Goal: Answer question/provide support: Share knowledge or assist other users

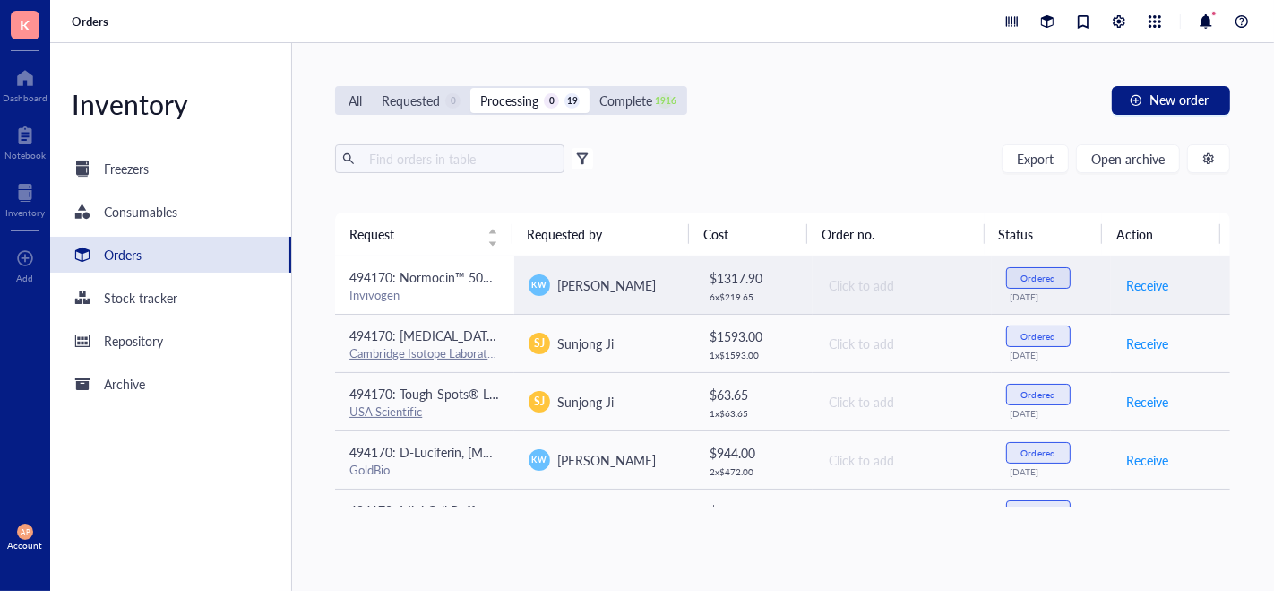
scroll to position [851, 0]
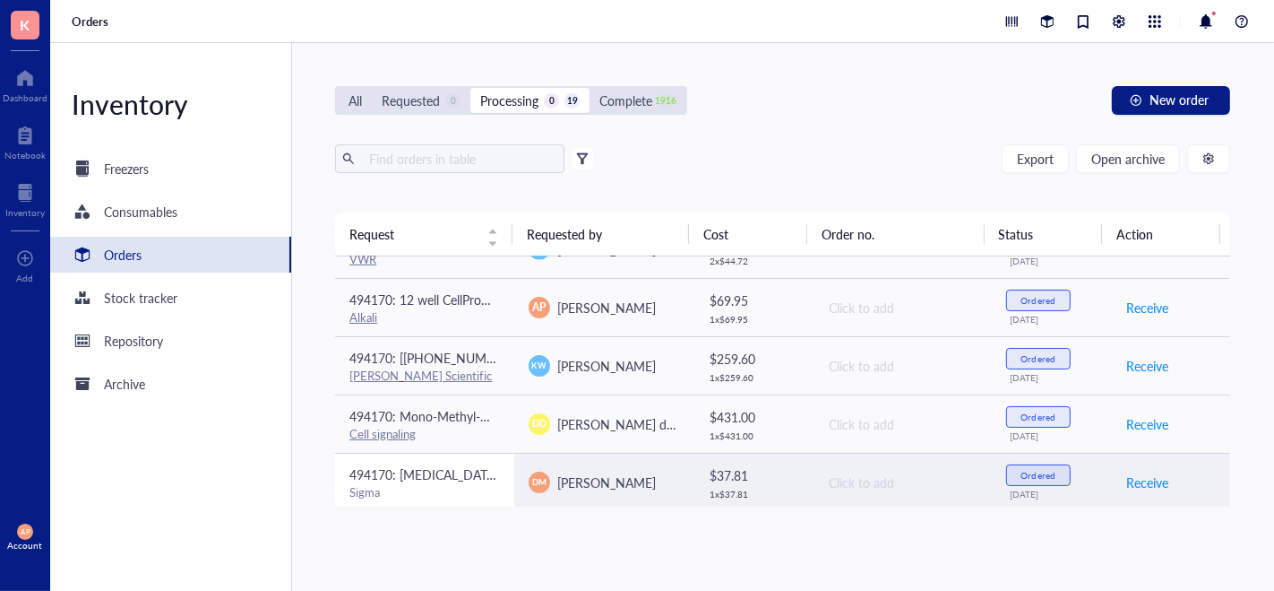
click at [423, 484] on div "Sigma" at bounding box center [425, 492] width 151 height 16
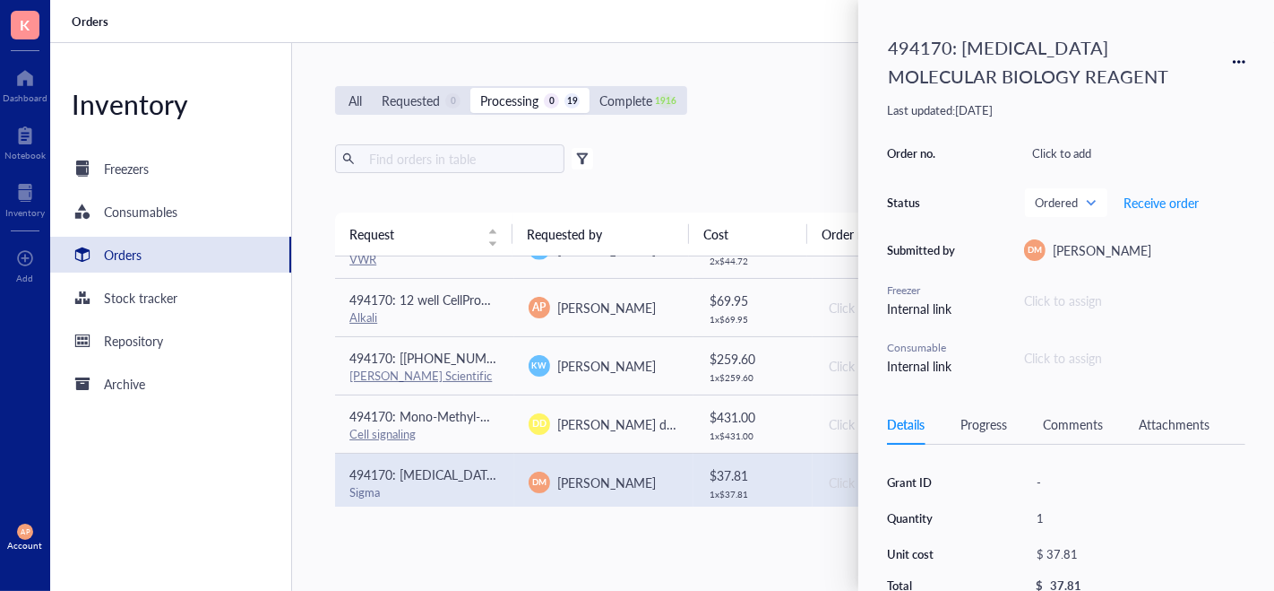
click at [1185, 414] on div "Attachments" at bounding box center [1174, 424] width 71 height 20
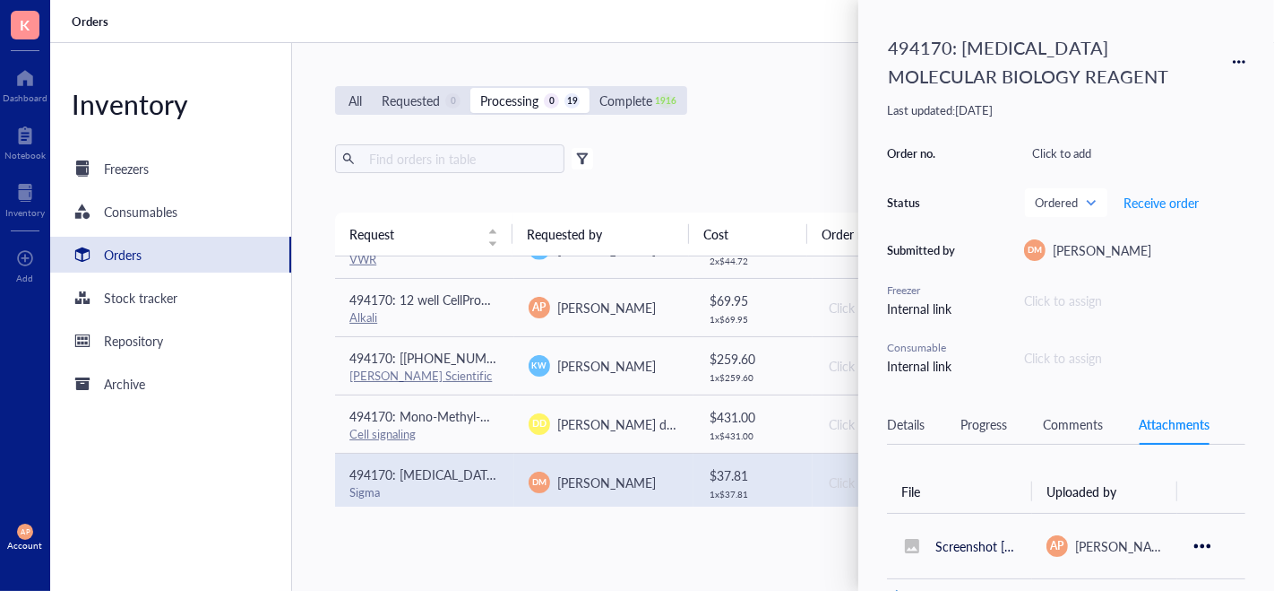
click at [1061, 420] on div "Comments" at bounding box center [1073, 424] width 60 height 20
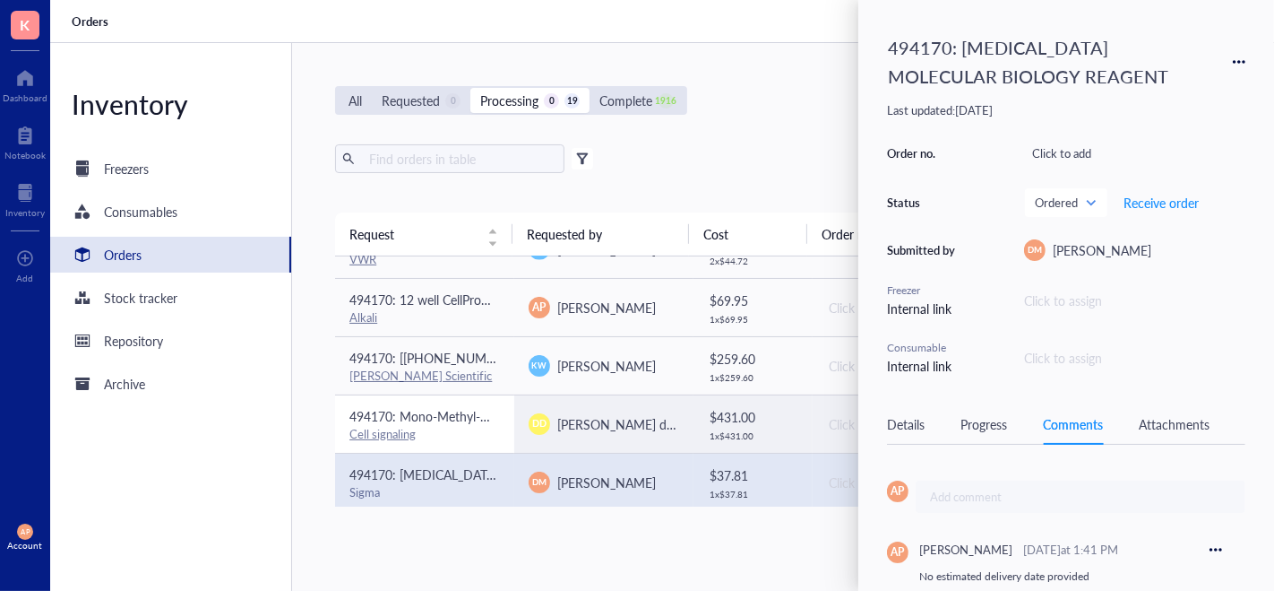
click at [427, 434] on div "Cell signaling" at bounding box center [425, 434] width 151 height 16
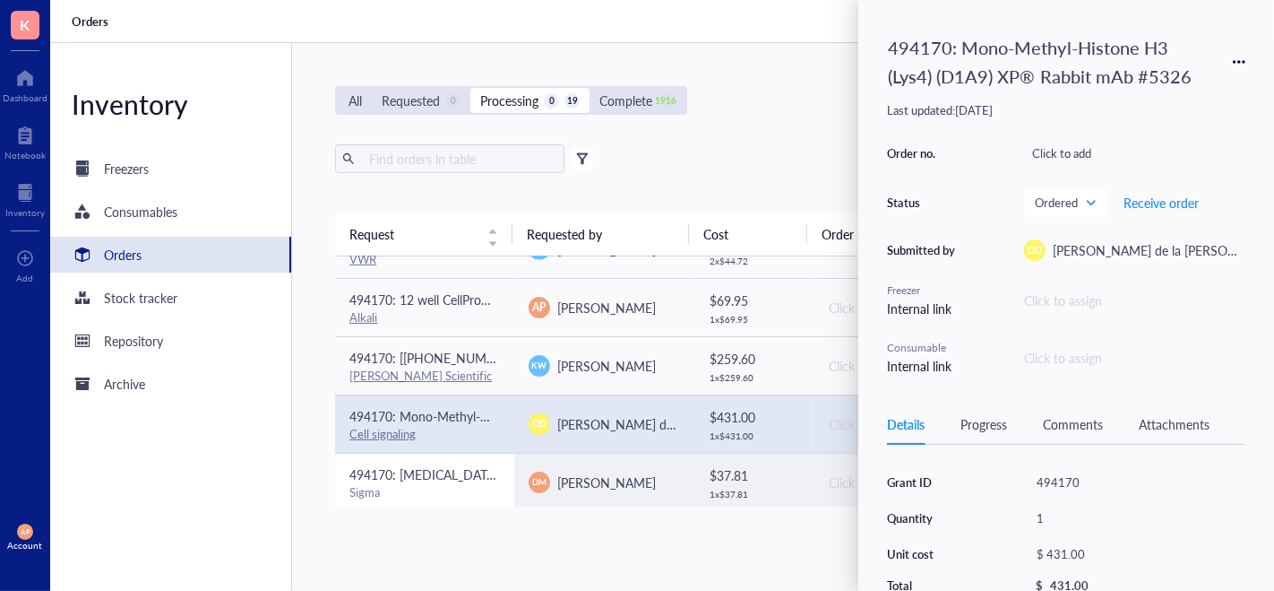
click at [468, 477] on span "494170: [MEDICAL_DATA] MOLECULAR BIOLOGY REAGENT" at bounding box center [522, 474] width 344 height 18
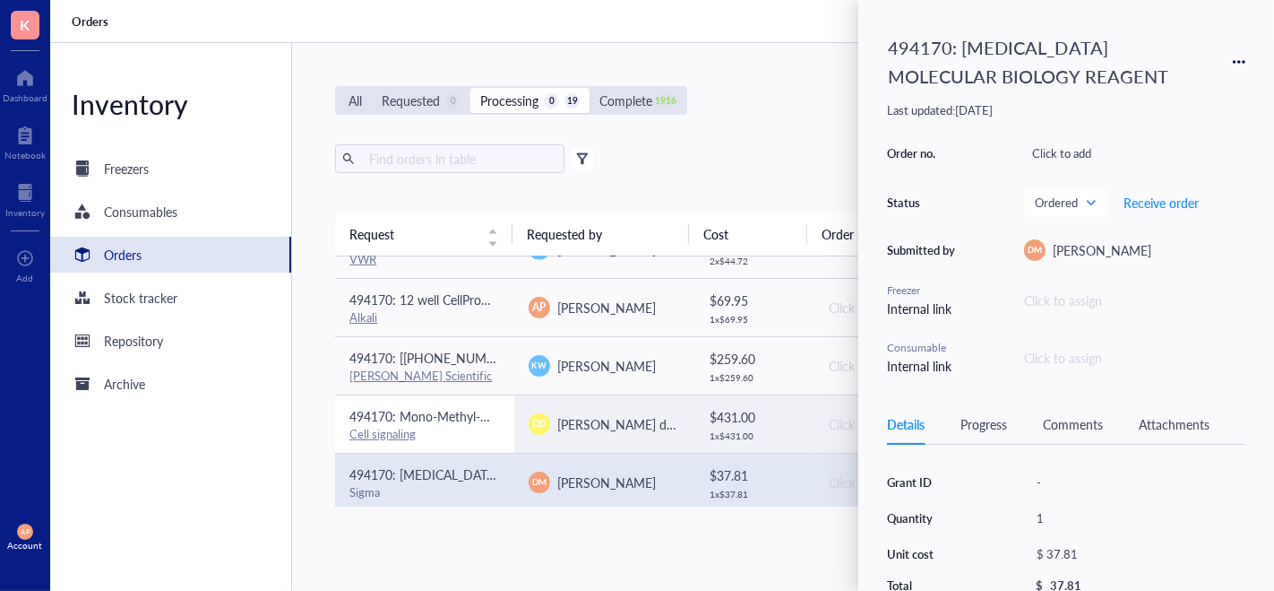
click at [466, 426] on div "Cell signaling" at bounding box center [425, 434] width 151 height 16
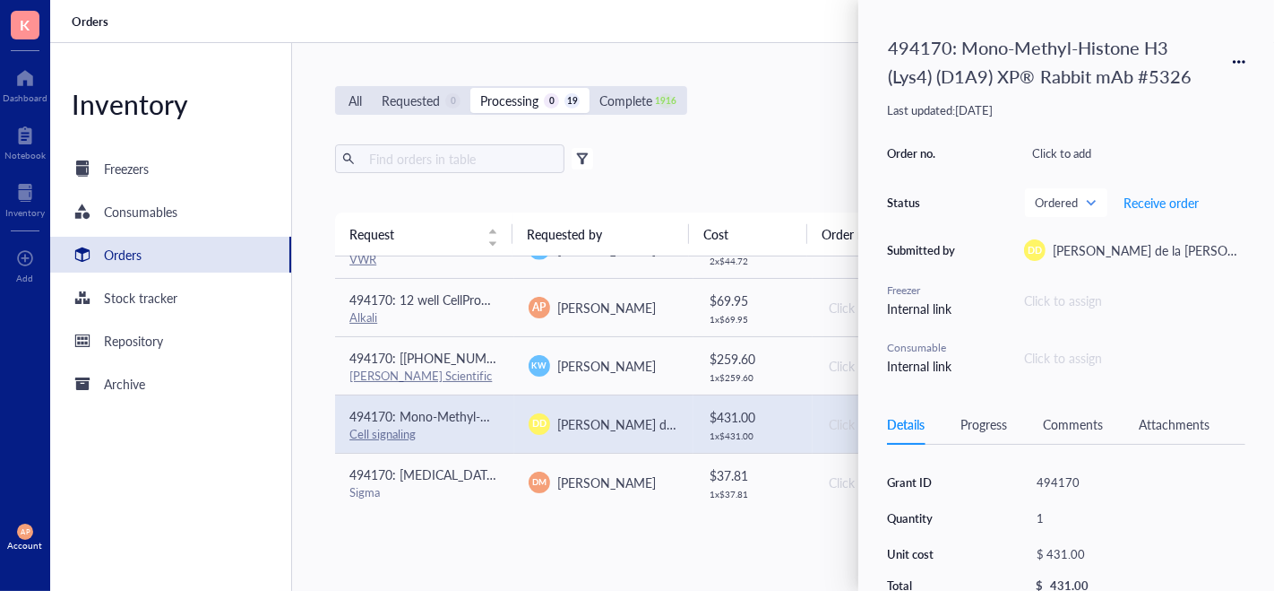
click at [1184, 419] on div "Attachments" at bounding box center [1174, 424] width 71 height 20
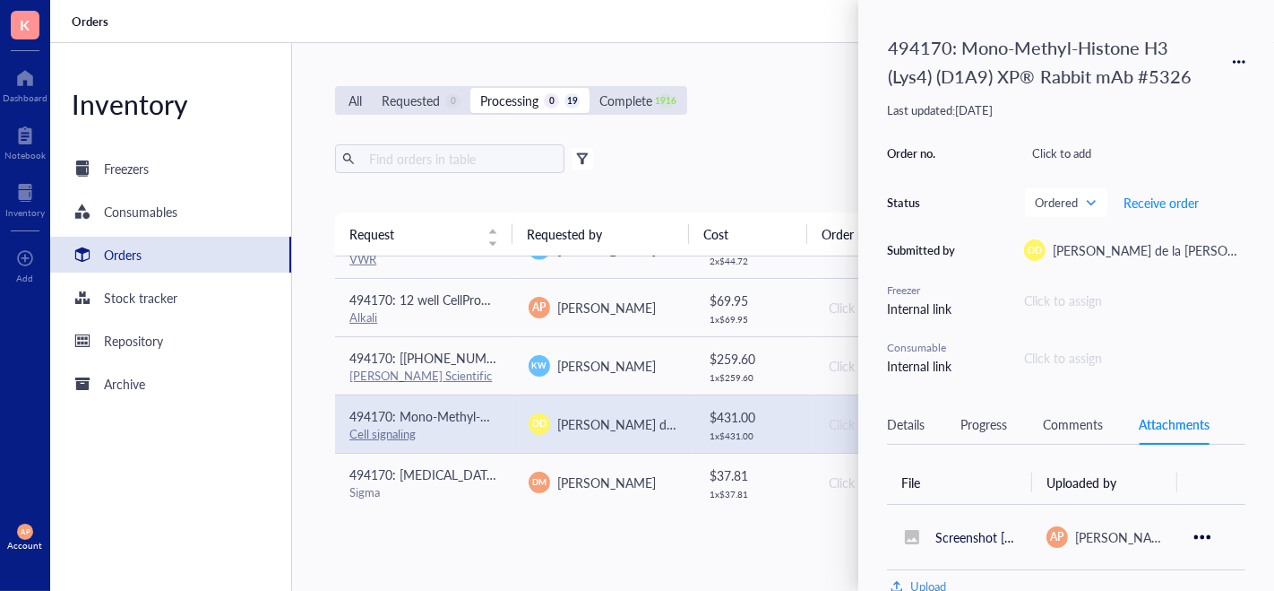
scroll to position [0, 0]
click at [984, 415] on div "Progress" at bounding box center [984, 424] width 47 height 20
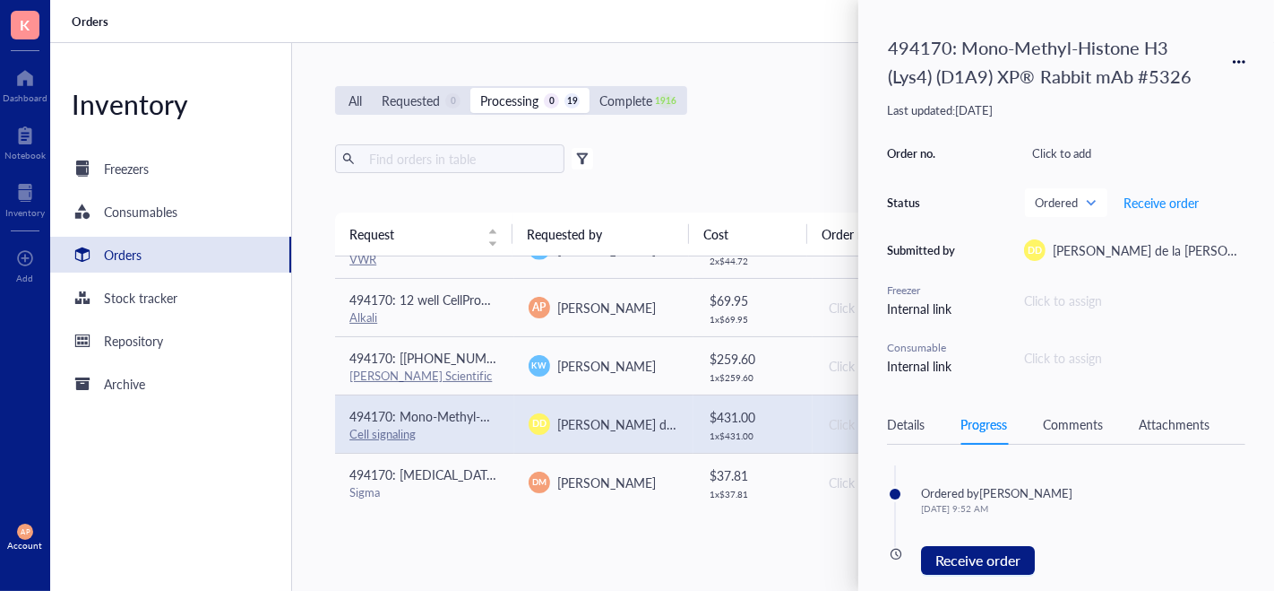
scroll to position [246, 0]
click at [982, 488] on div "by [PERSON_NAME]" at bounding box center [1020, 487] width 106 height 16
click at [1170, 428] on div "Attachments" at bounding box center [1174, 424] width 71 height 20
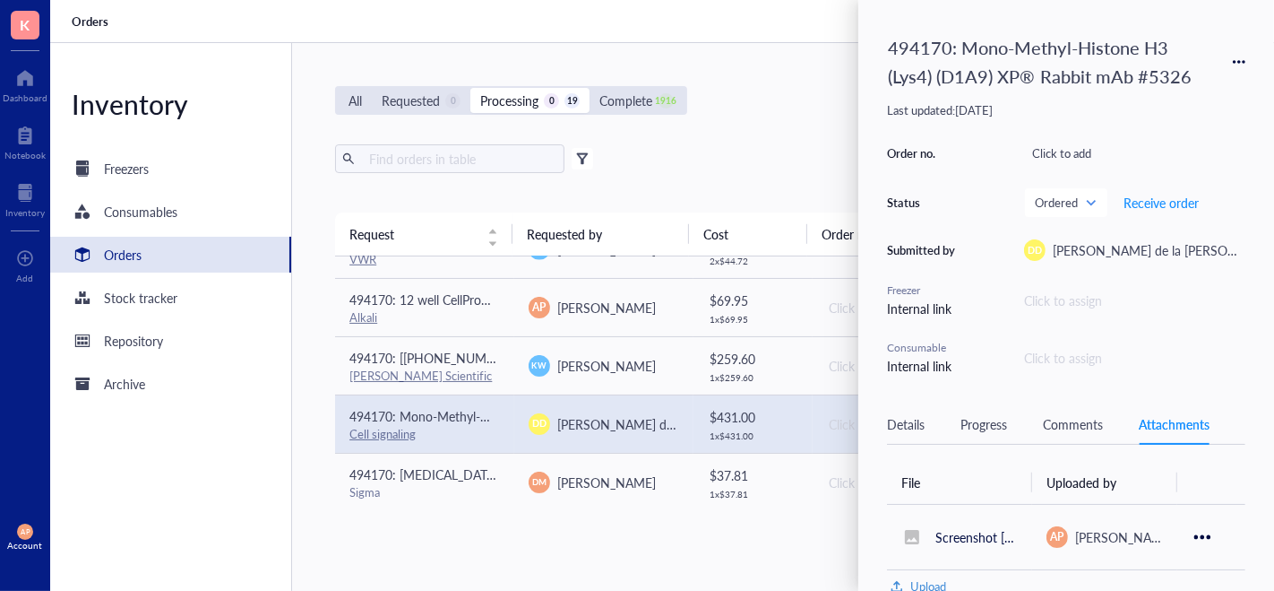
click at [1081, 436] on div "Details Progress Comments Attachments" at bounding box center [1066, 424] width 358 height 40
click at [1070, 419] on div "Comments" at bounding box center [1073, 424] width 60 height 20
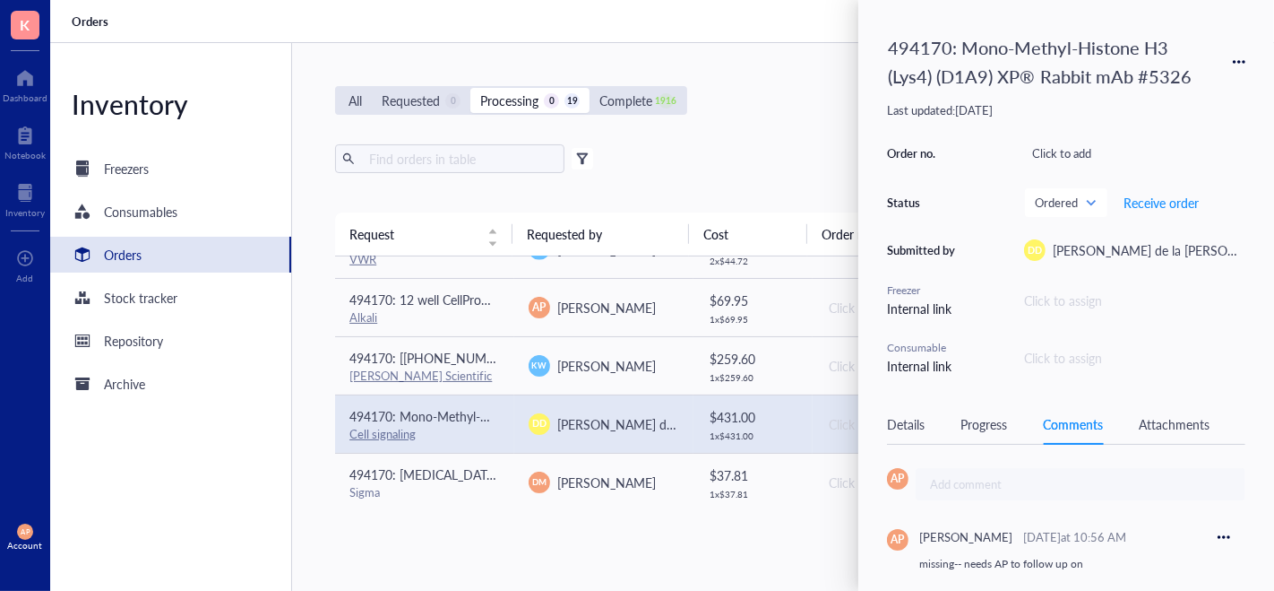
scroll to position [23, 0]
click at [1165, 423] on div "Attachments" at bounding box center [1174, 424] width 71 height 20
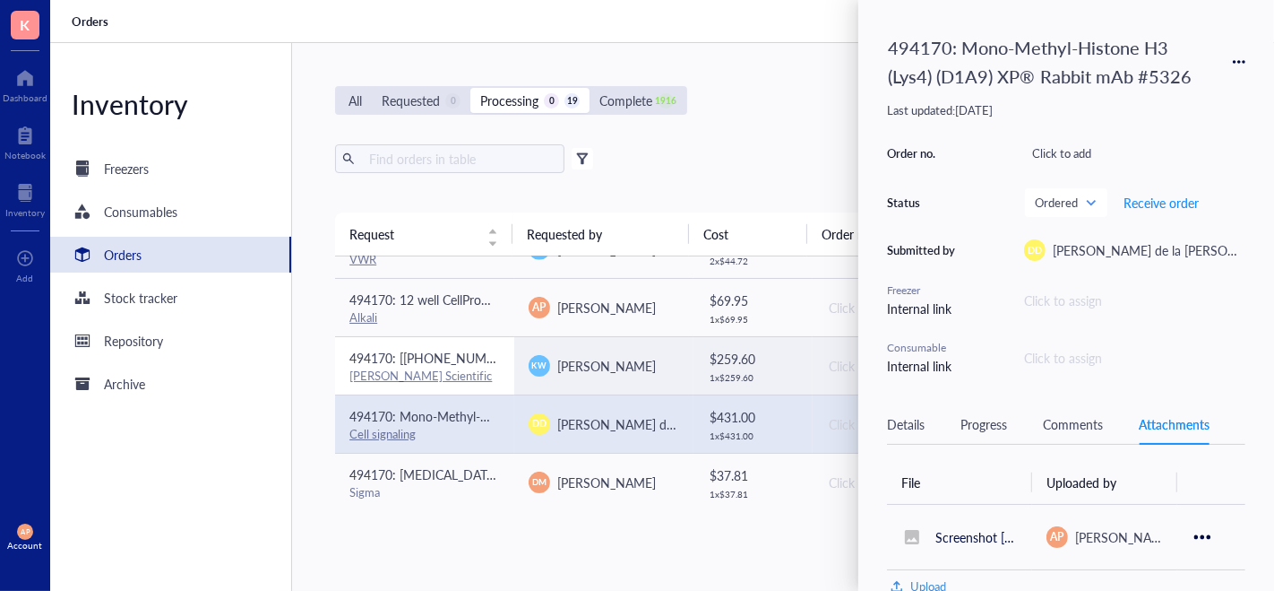
click at [486, 353] on span "494170: [[PHONE_NUMBER]] 25 mL individually wrapped resevoirs" at bounding box center [537, 358] width 375 height 18
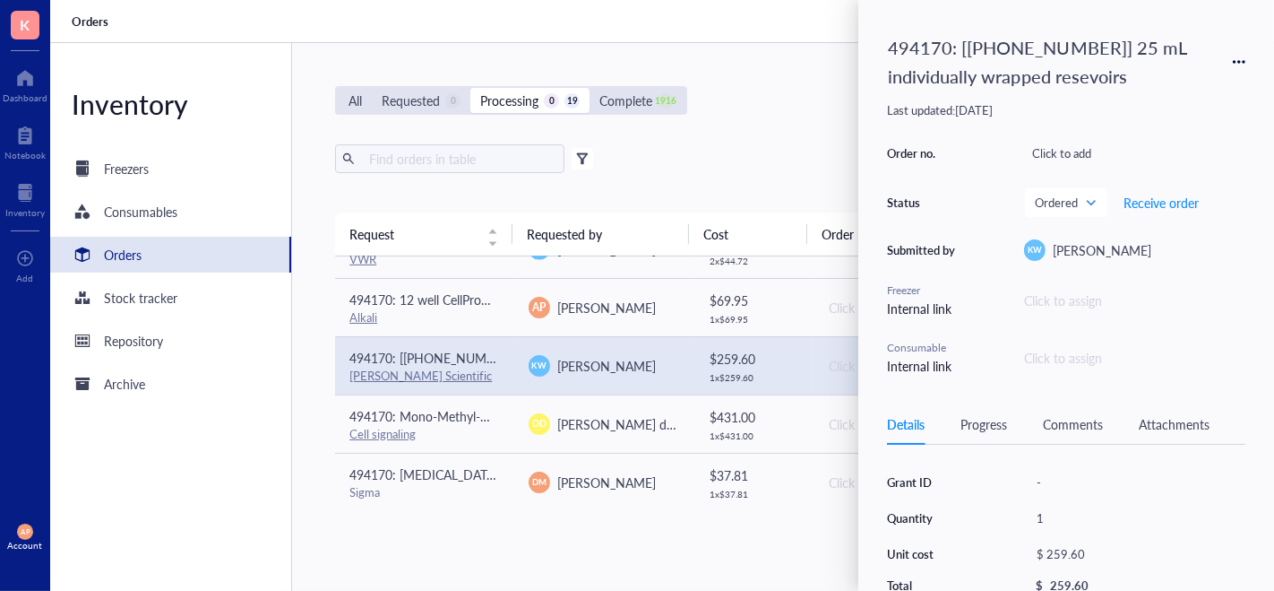
click at [1142, 431] on div "Attachments" at bounding box center [1174, 424] width 71 height 20
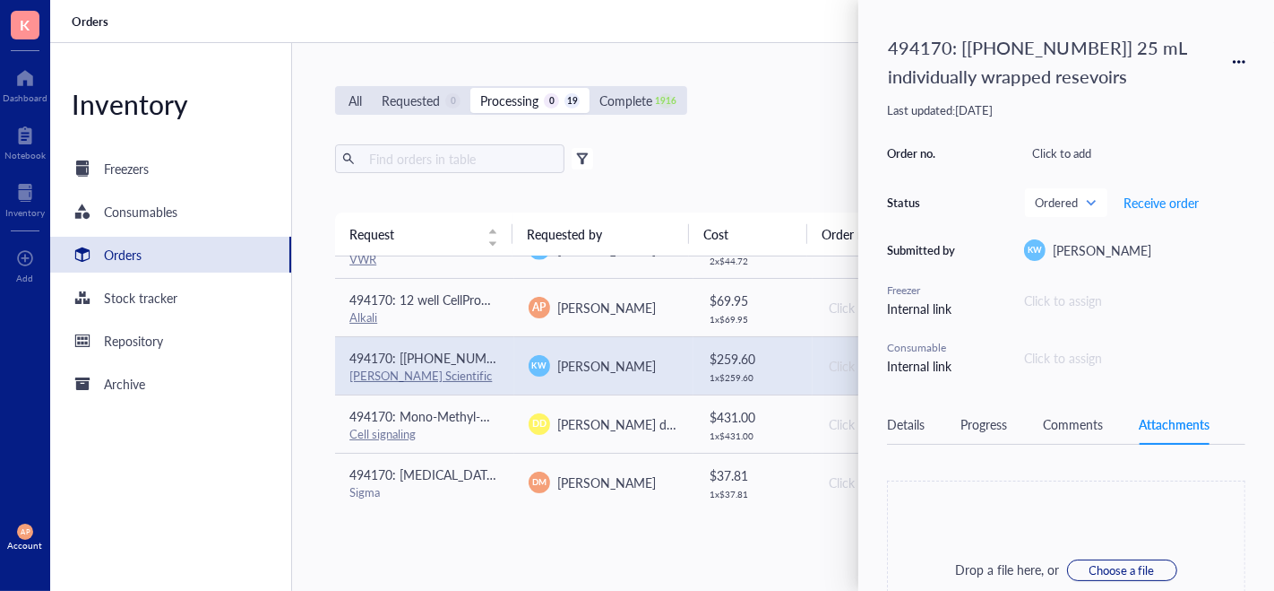
click at [1108, 427] on div "Details Progress Comments Attachments" at bounding box center [1066, 424] width 358 height 40
click at [1080, 418] on div "Comments" at bounding box center [1073, 424] width 60 height 20
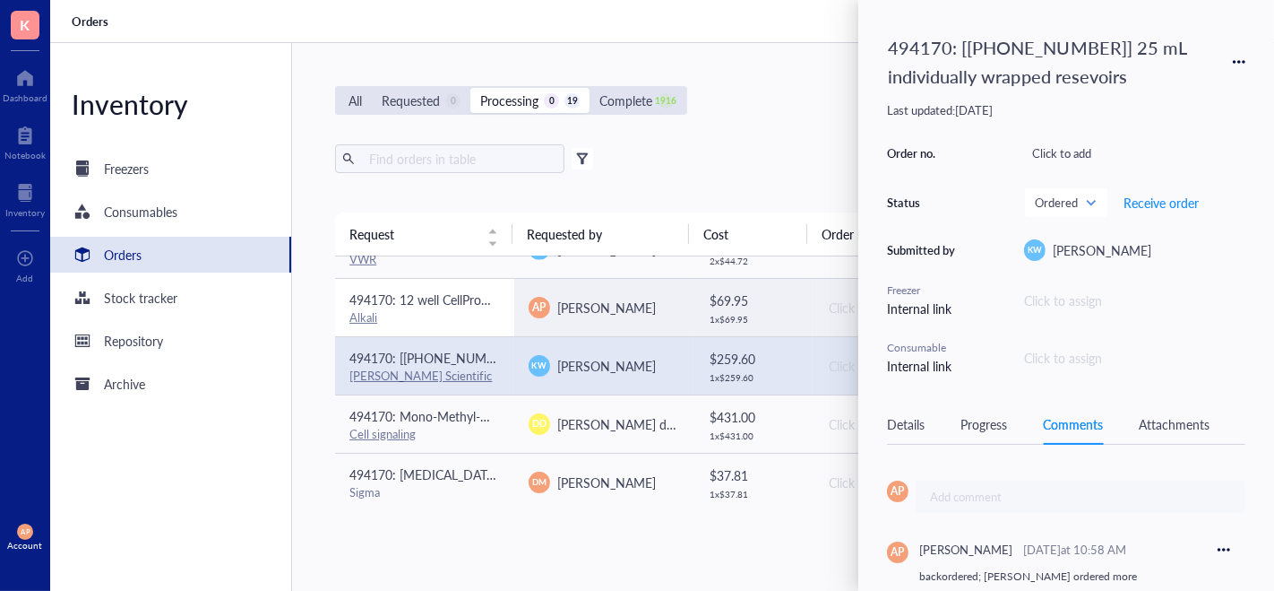
click at [448, 309] on div "Alkali" at bounding box center [425, 317] width 151 height 16
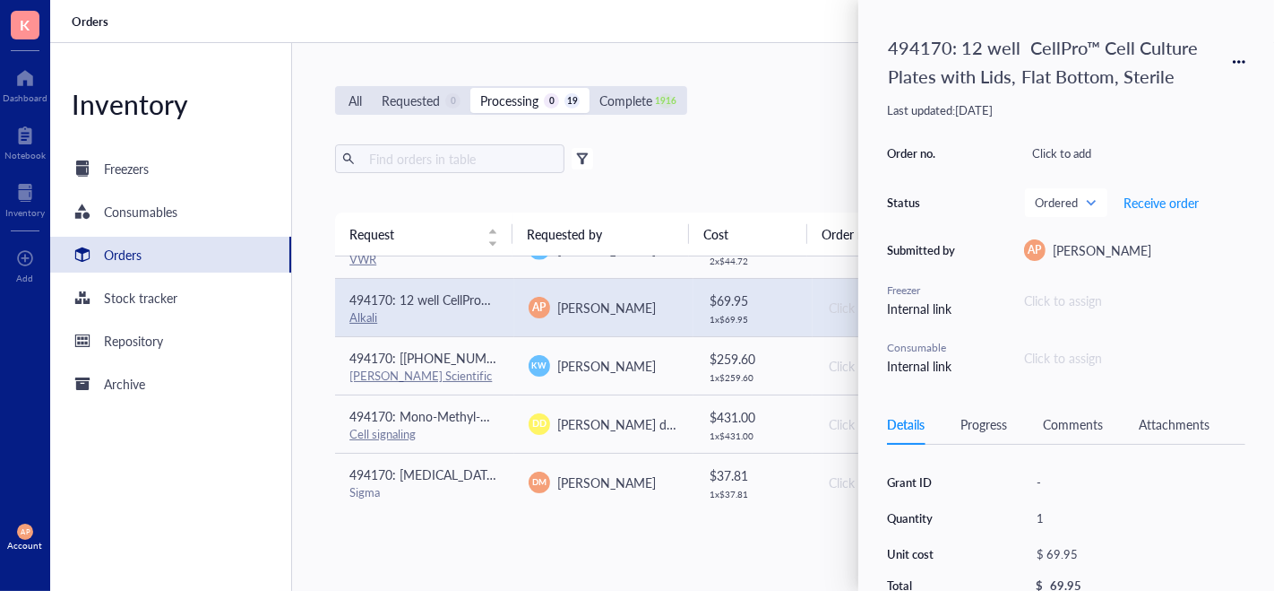
click at [1178, 425] on div "Attachments" at bounding box center [1174, 424] width 71 height 20
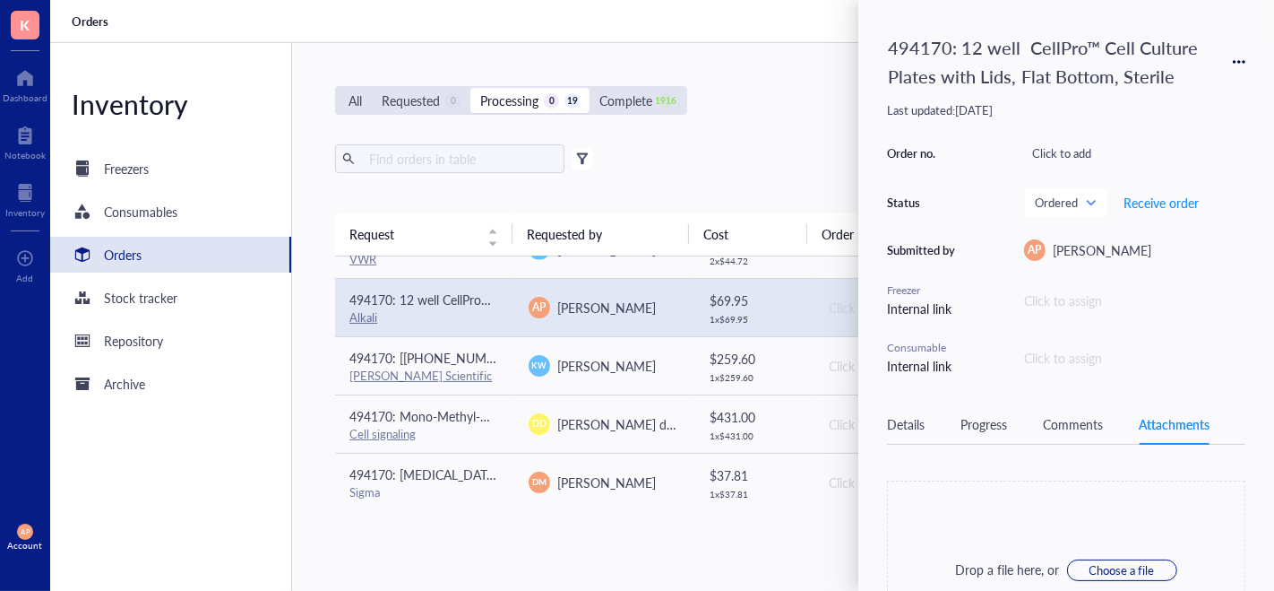
click at [1076, 424] on div "Comments" at bounding box center [1073, 424] width 60 height 20
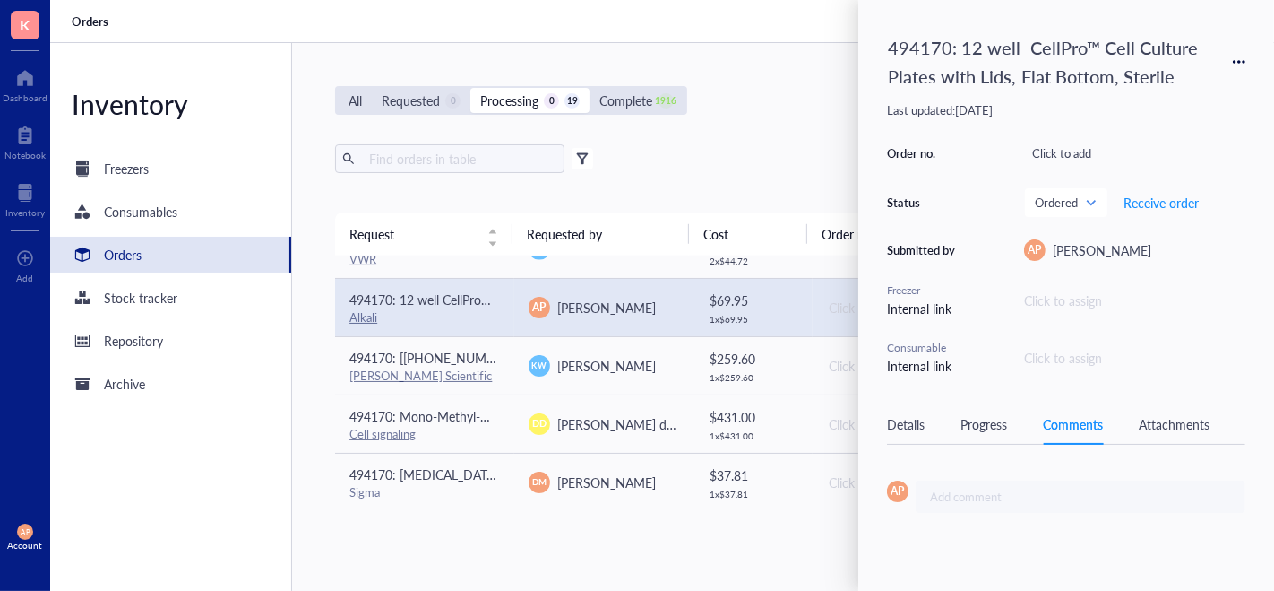
click at [1006, 470] on div "AP Add comment ﻿" at bounding box center [1066, 503] width 358 height 75
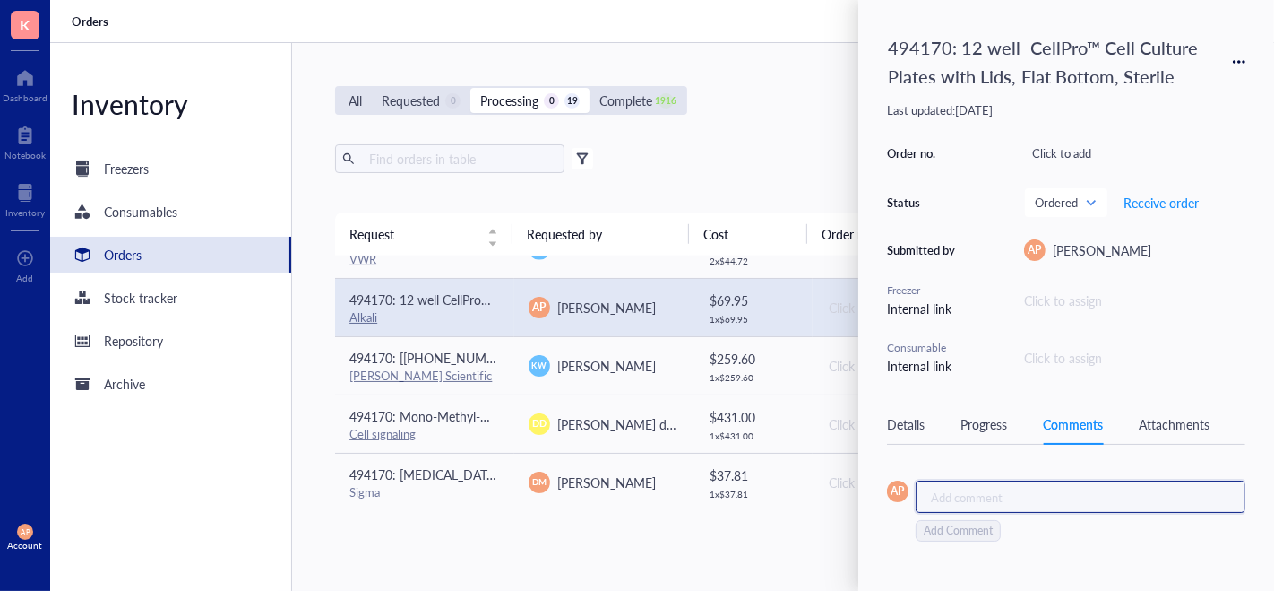
click at [982, 503] on div "Add comment ﻿" at bounding box center [1081, 496] width 330 height 32
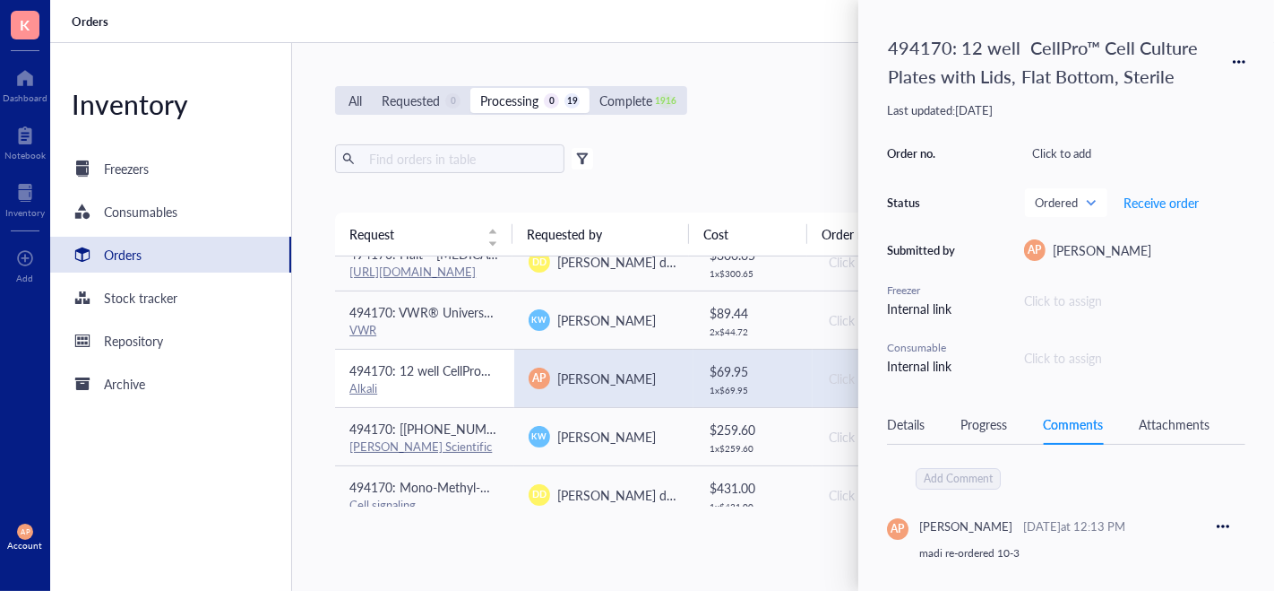
scroll to position [758, 0]
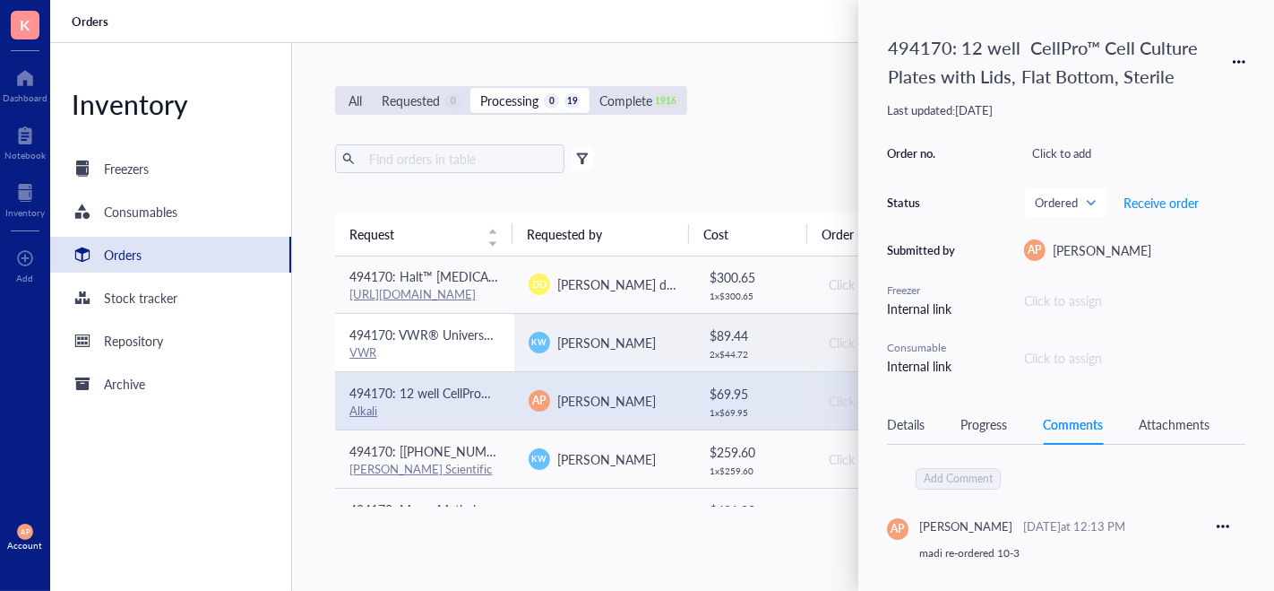
click at [430, 338] on span "494170: VWR® Universal Pipette Tips (200uL)" at bounding box center [478, 334] width 257 height 18
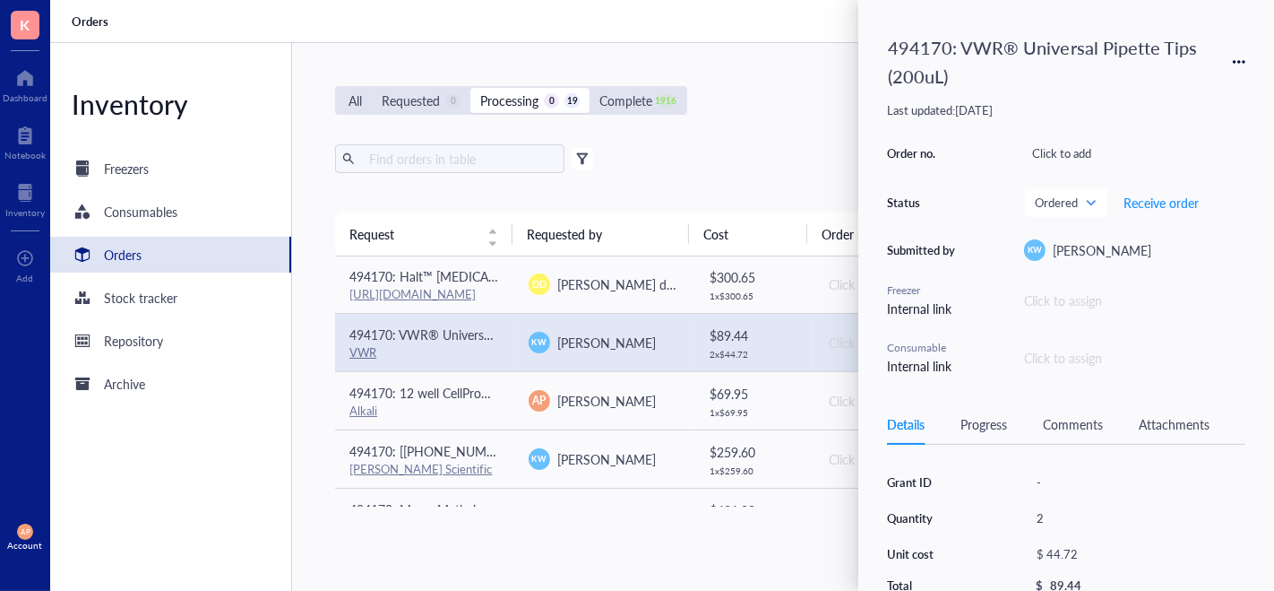
click at [1179, 419] on div "Attachments" at bounding box center [1174, 424] width 71 height 20
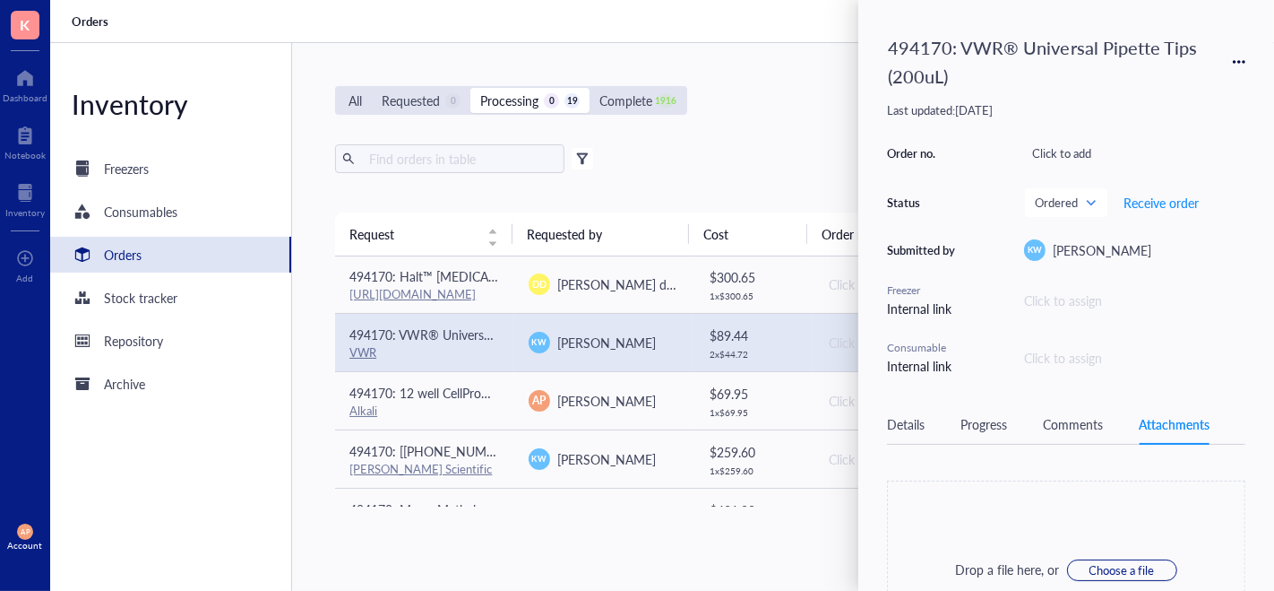
click at [1072, 419] on div "Comments" at bounding box center [1073, 424] width 60 height 20
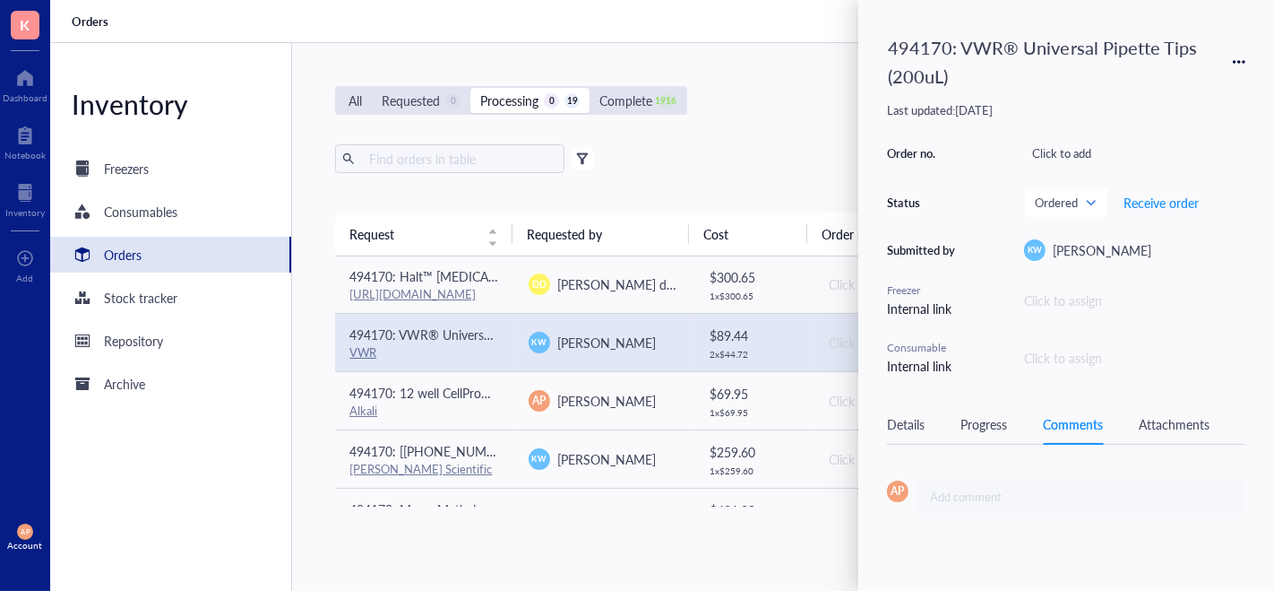
click at [1011, 477] on div "AP Add comment ﻿" at bounding box center [1066, 503] width 358 height 75
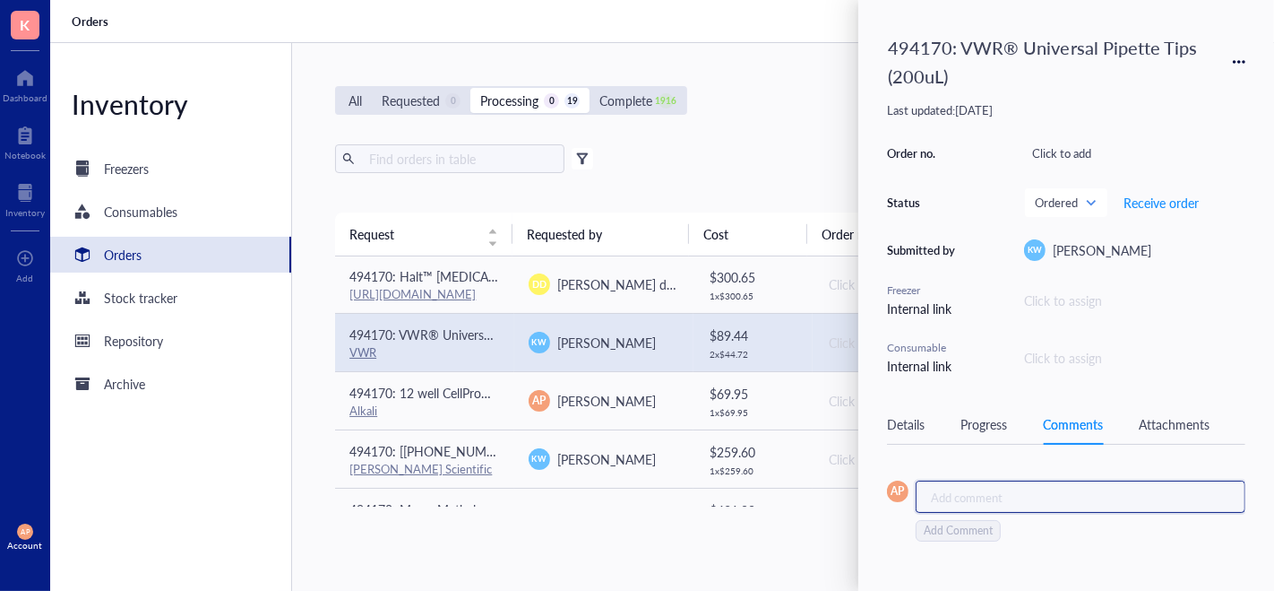
click at [1004, 488] on div "Add comment ﻿" at bounding box center [1073, 496] width 285 height 16
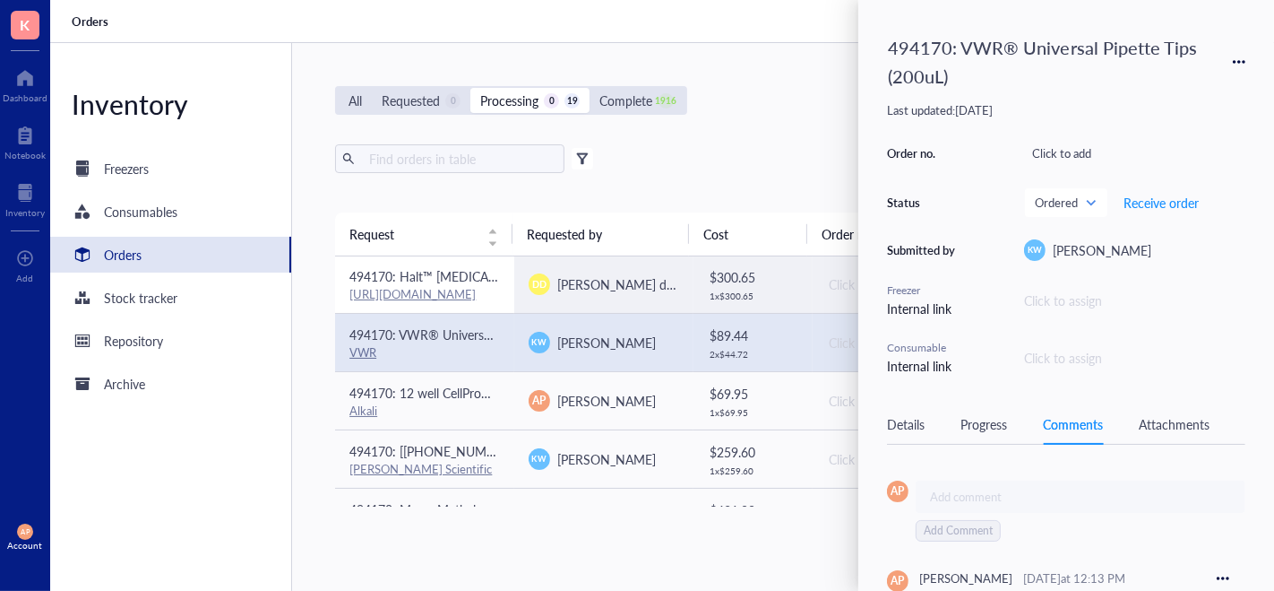
click at [437, 285] on link "[URL][DOMAIN_NAME]" at bounding box center [413, 293] width 126 height 17
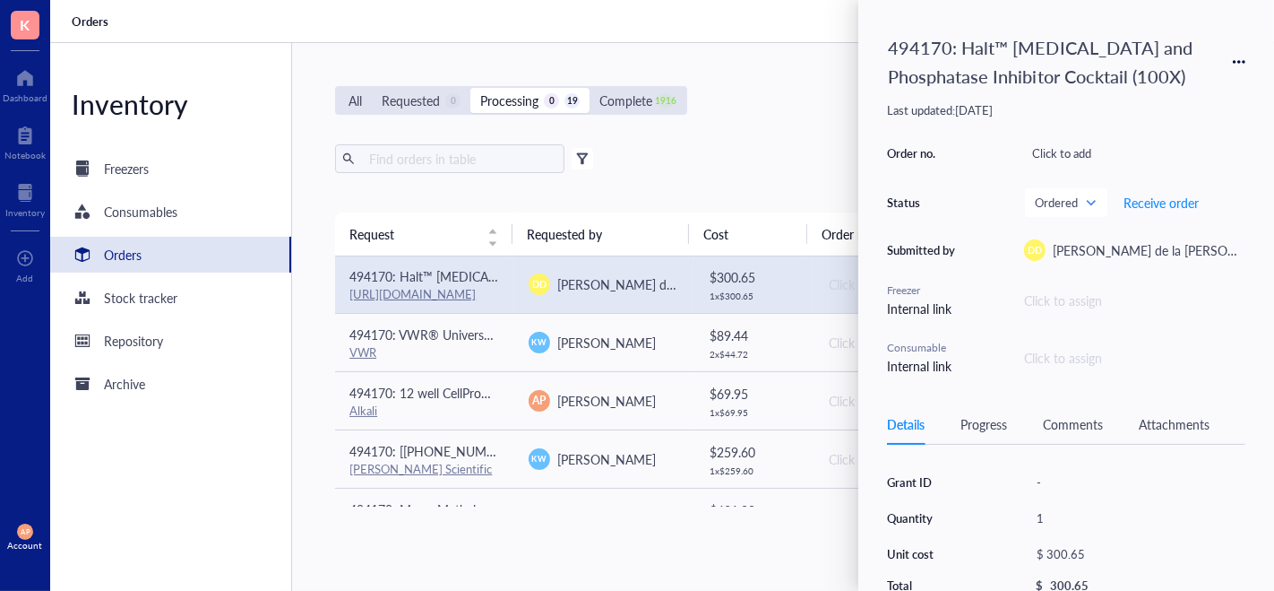
click at [1073, 414] on div "Comments" at bounding box center [1073, 424] width 60 height 20
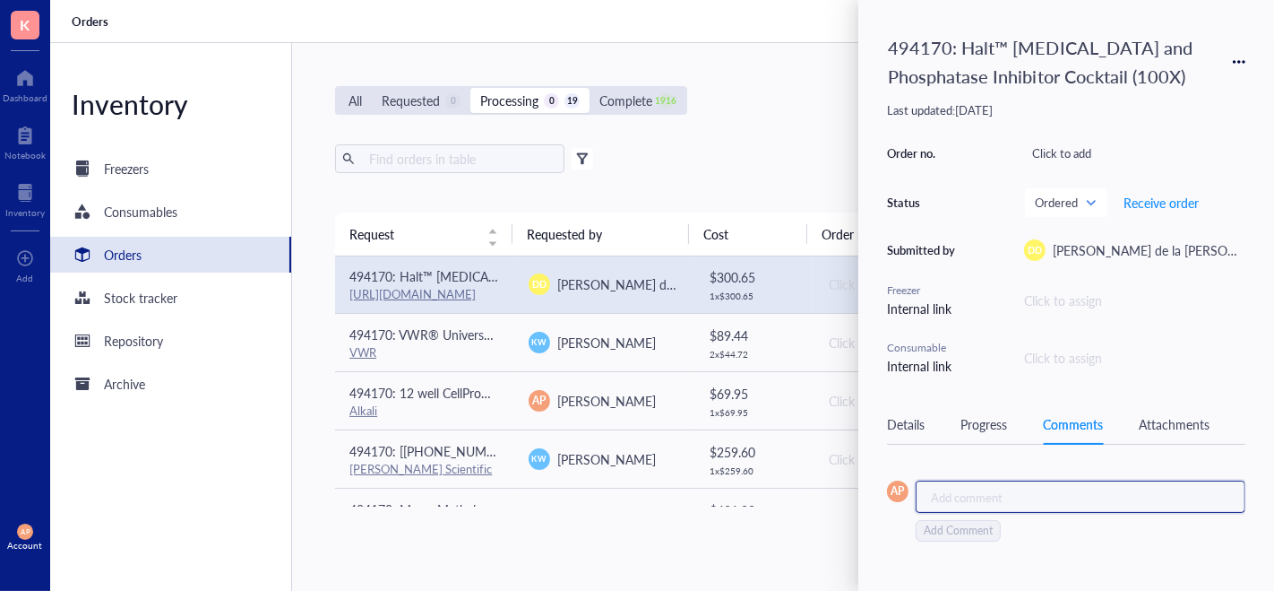
click at [982, 500] on div "Add comment ﻿" at bounding box center [1073, 496] width 285 height 16
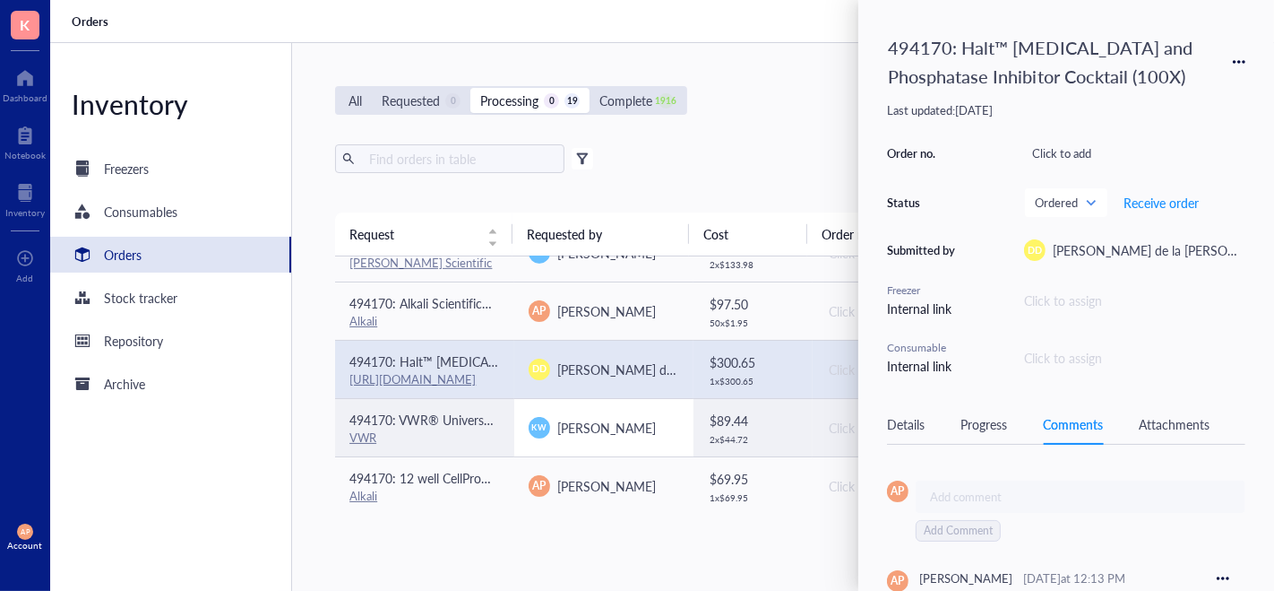
scroll to position [645, 0]
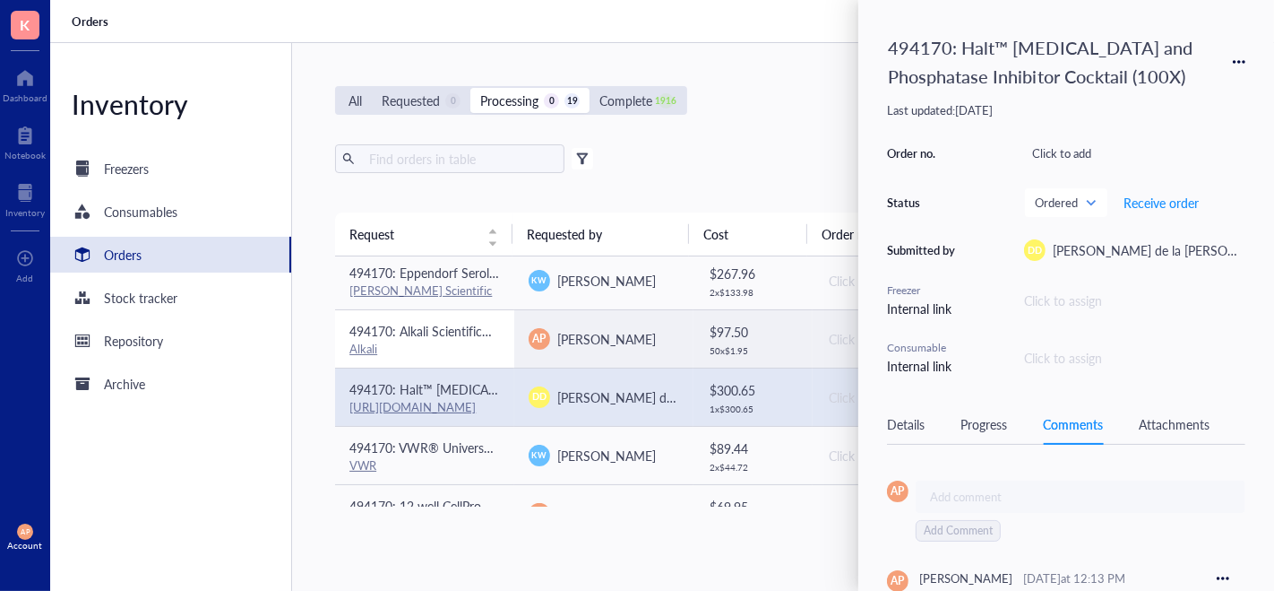
click at [456, 322] on span "494170: Alkali Scientific™ 2" Cardboard Freezer Boxes with Drain Holes - Water …" at bounding box center [692, 331] width 685 height 18
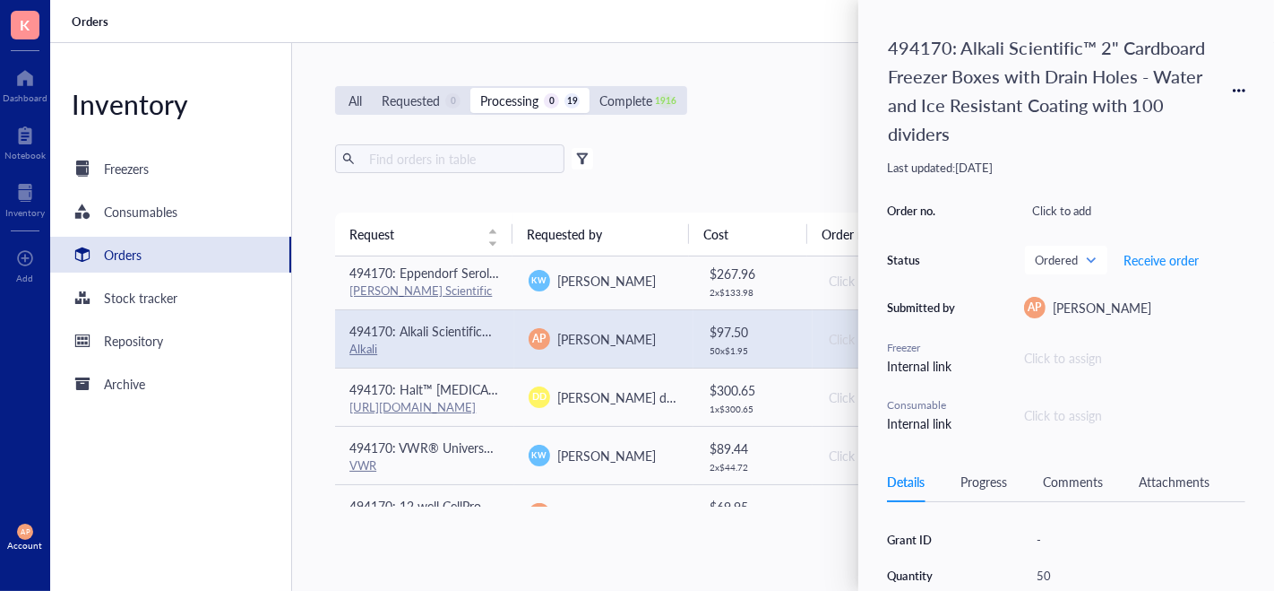
click at [1167, 484] on div "Attachments" at bounding box center [1174, 481] width 71 height 20
click at [1048, 480] on div "Comments" at bounding box center [1073, 481] width 60 height 20
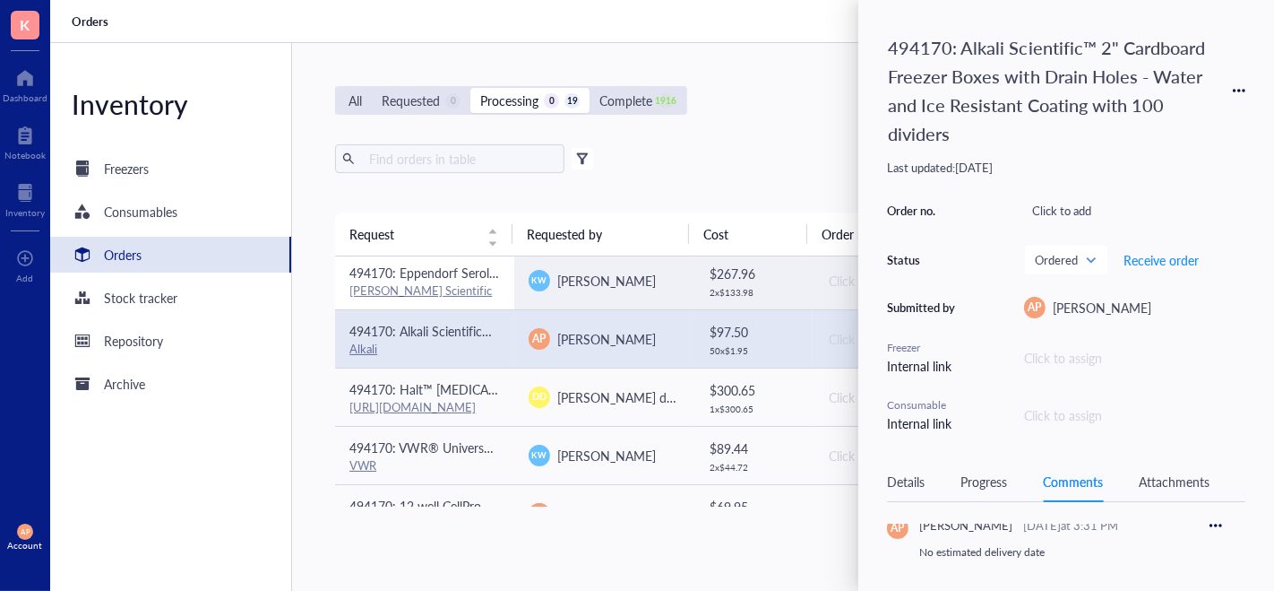
click at [470, 276] on span "494170: Eppendorf Serological Pipets, sterile, free of detectable pyrogens, DNA…" at bounding box center [799, 272] width 898 height 18
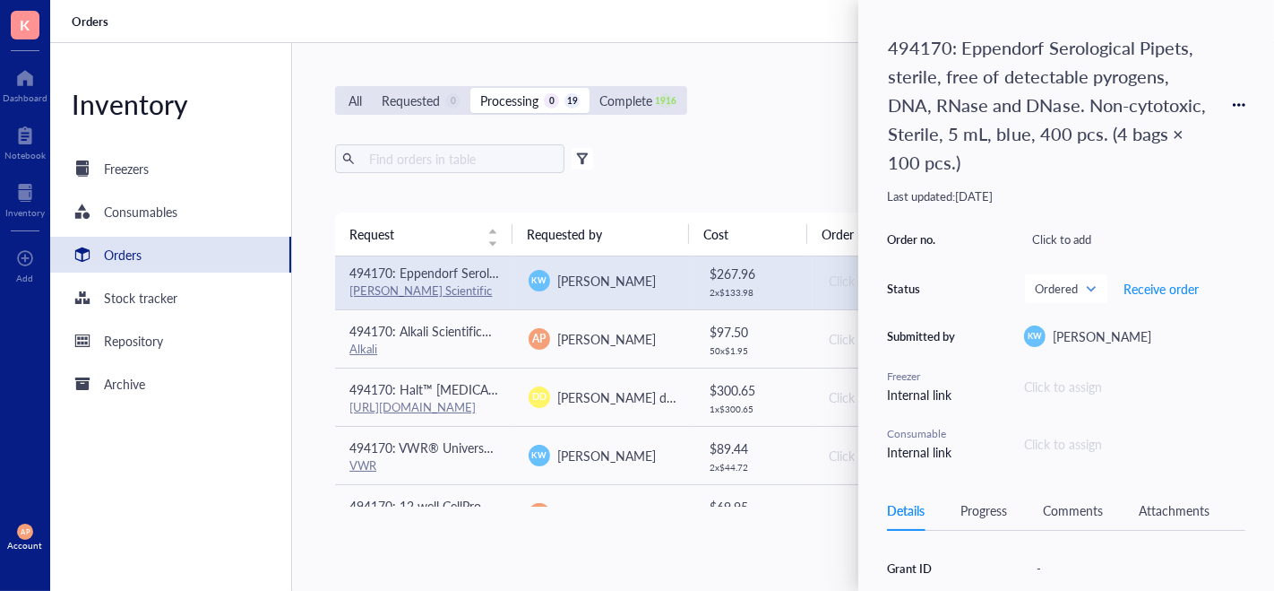
click at [1167, 505] on div "Attachments" at bounding box center [1174, 510] width 71 height 20
click at [1050, 507] on div "Comments" at bounding box center [1073, 510] width 60 height 20
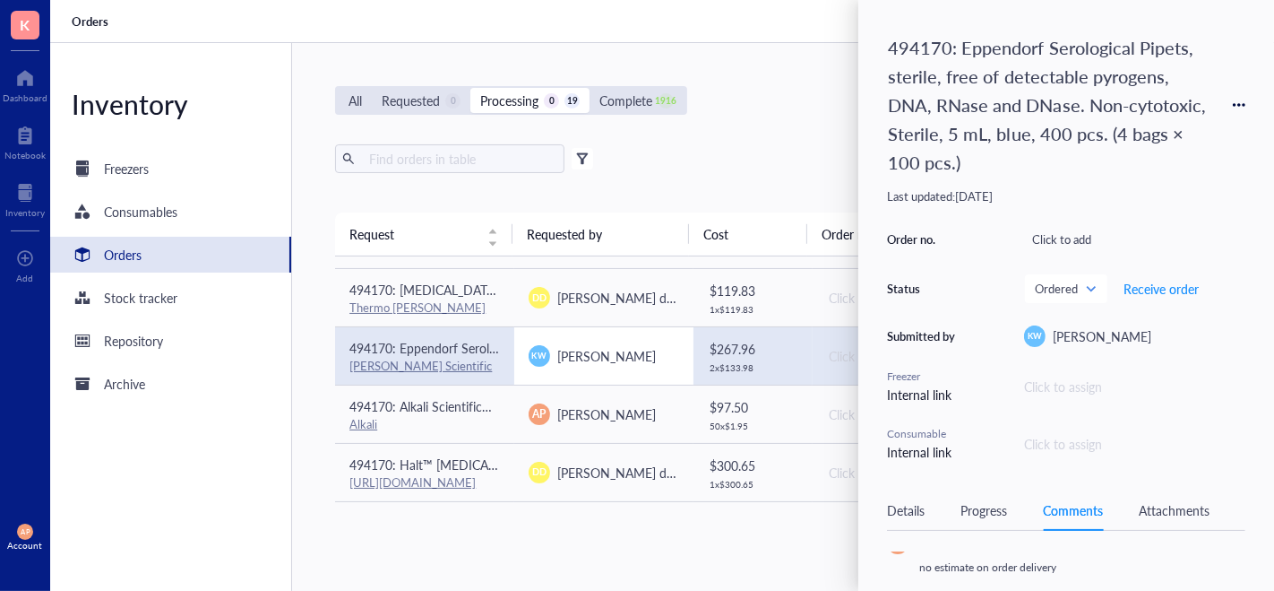
scroll to position [565, 0]
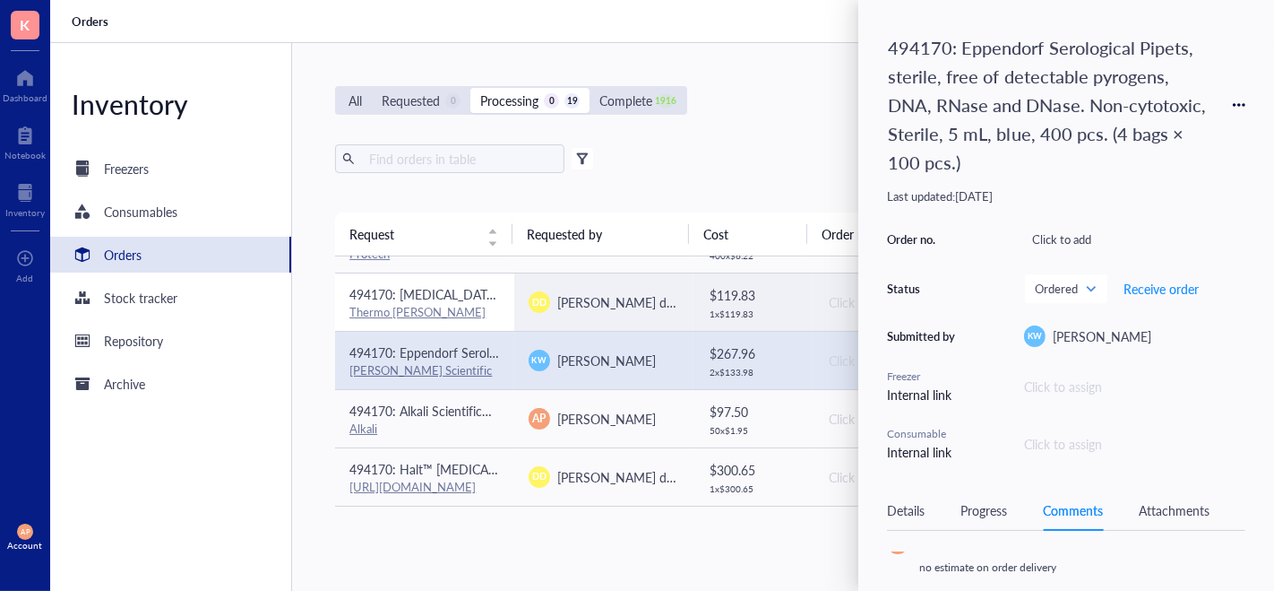
click at [445, 304] on div "Thermo [PERSON_NAME]" at bounding box center [425, 312] width 151 height 16
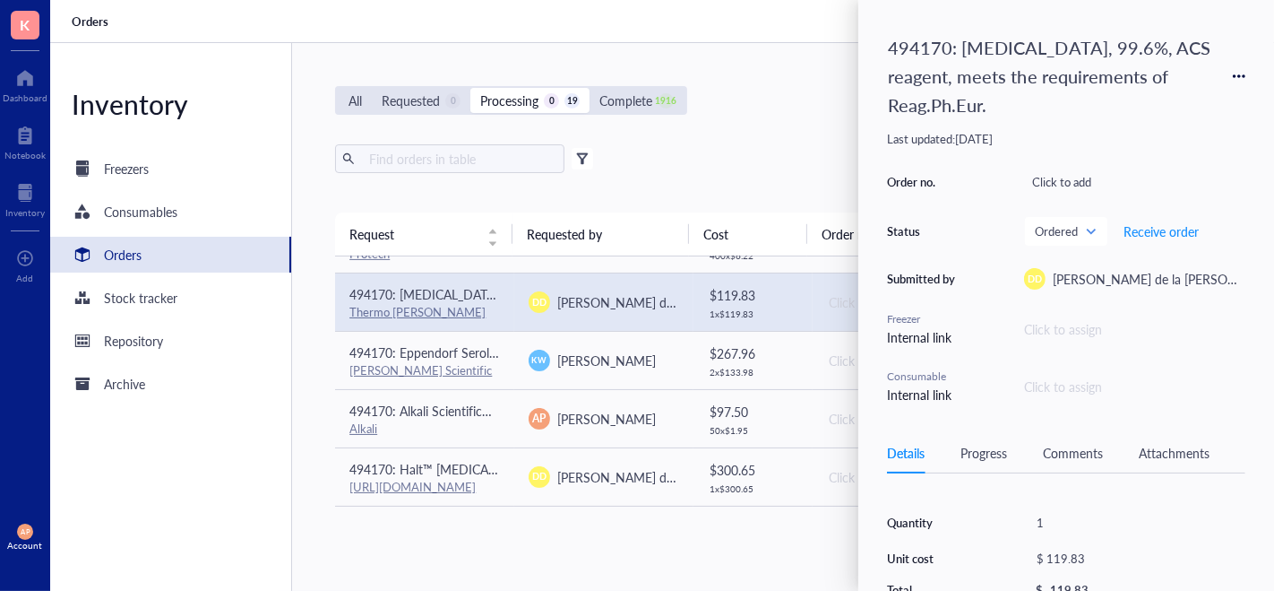
scroll to position [46, 0]
click at [1080, 464] on div "Details Progress Comments Attachments" at bounding box center [1066, 453] width 358 height 40
click at [1060, 446] on div "Comments" at bounding box center [1073, 453] width 60 height 20
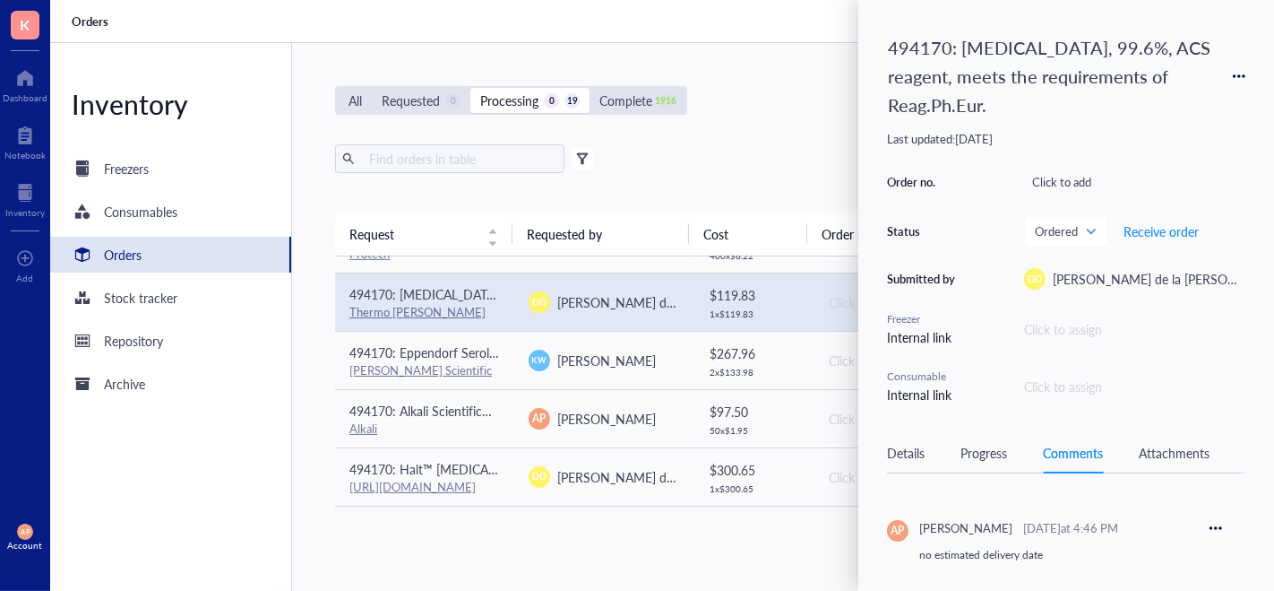
scroll to position [52, 0]
click at [1172, 440] on div "Details Progress Comments Attachments" at bounding box center [1066, 453] width 358 height 40
click at [1172, 453] on div "Attachments" at bounding box center [1174, 453] width 71 height 20
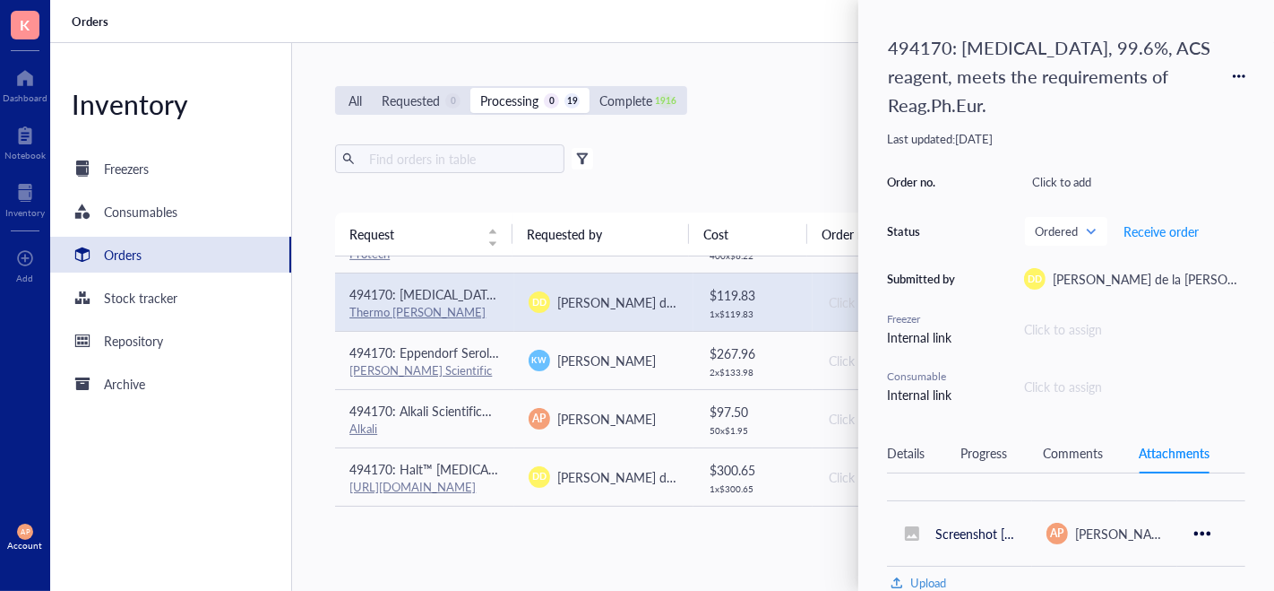
scroll to position [38, 0]
click at [1077, 444] on div "Comments" at bounding box center [1073, 453] width 60 height 20
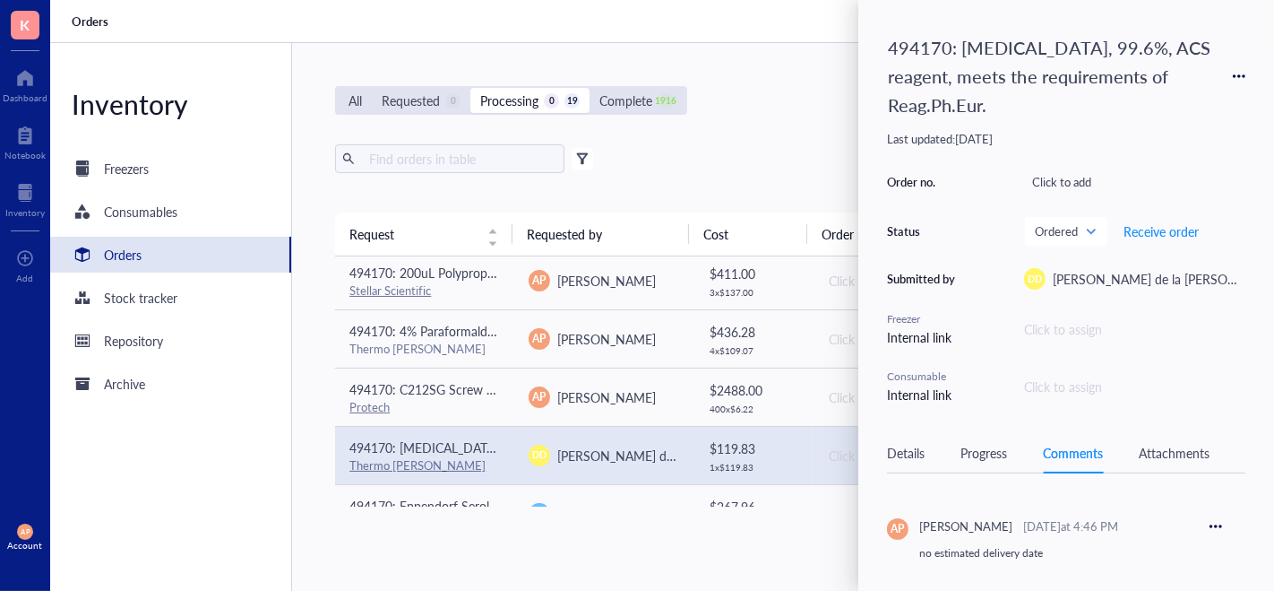
scroll to position [353, 0]
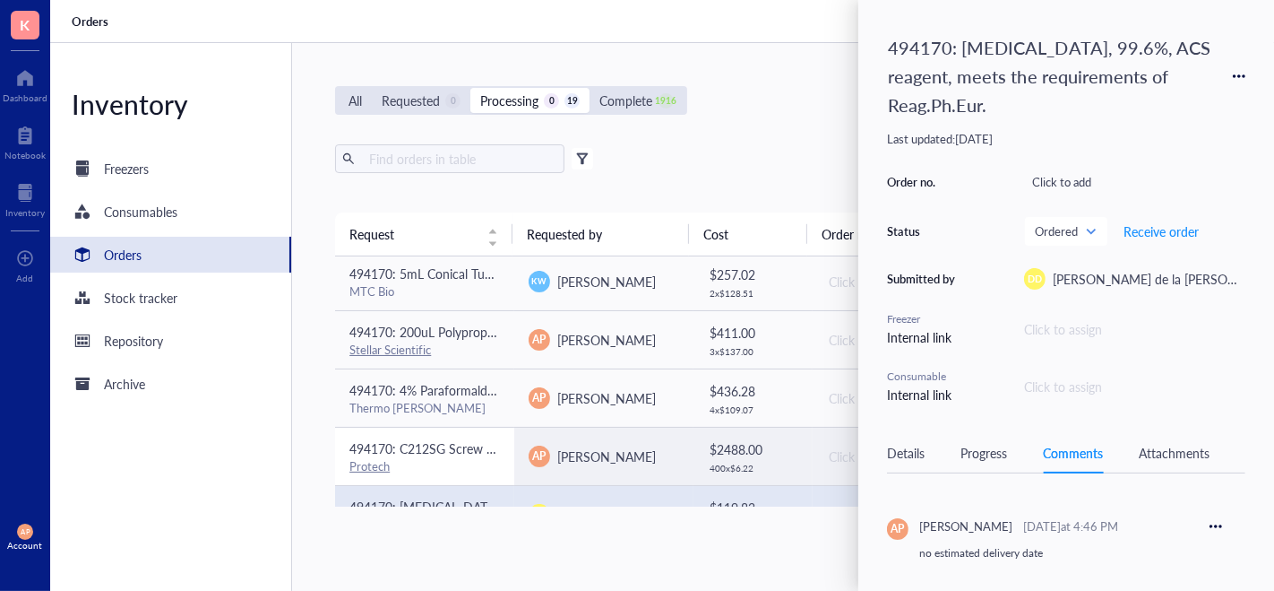
click at [473, 464] on div "Protech" at bounding box center [425, 466] width 151 height 16
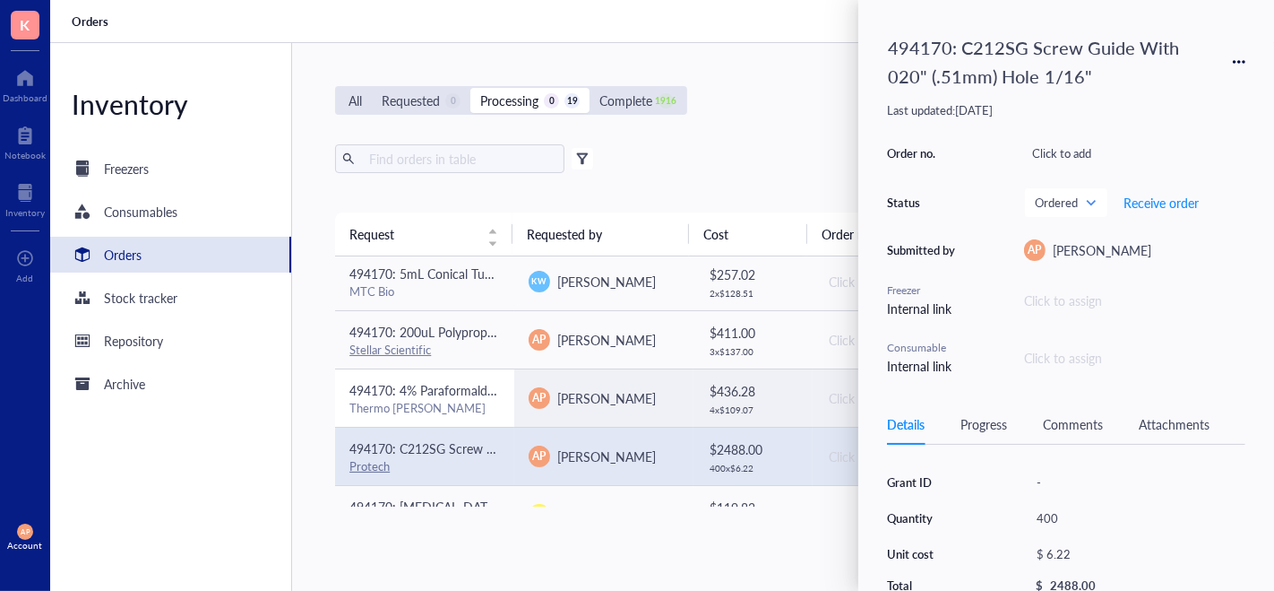
click at [458, 410] on div "Thermo [PERSON_NAME]" at bounding box center [425, 408] width 151 height 16
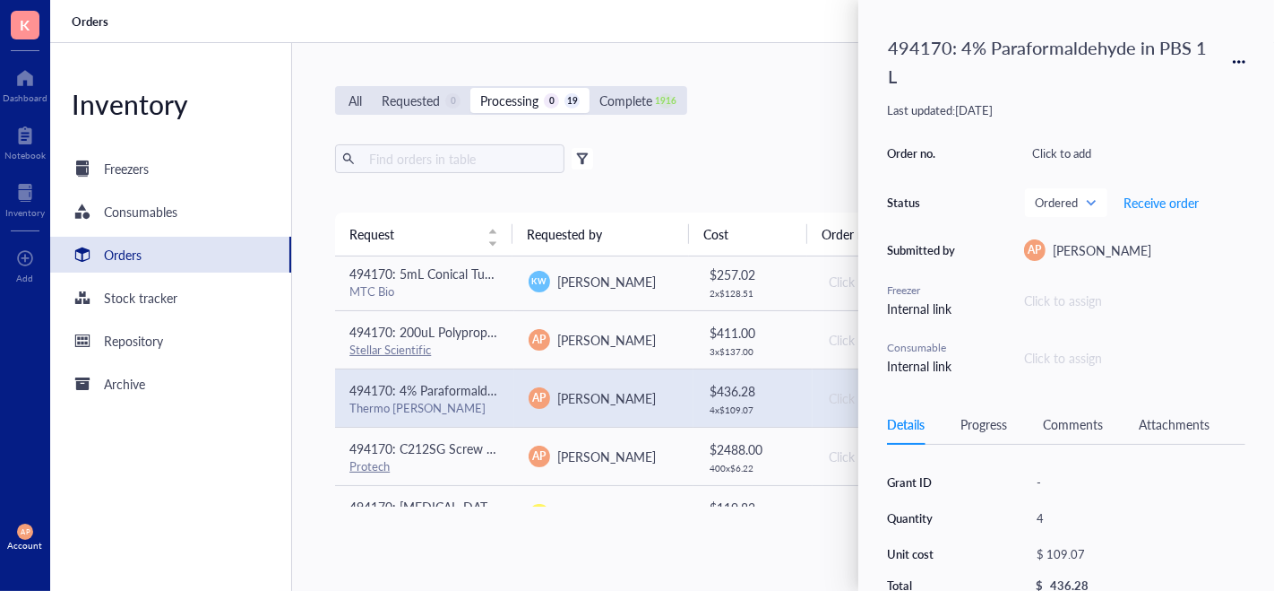
click at [1186, 417] on div "Attachments" at bounding box center [1174, 424] width 71 height 20
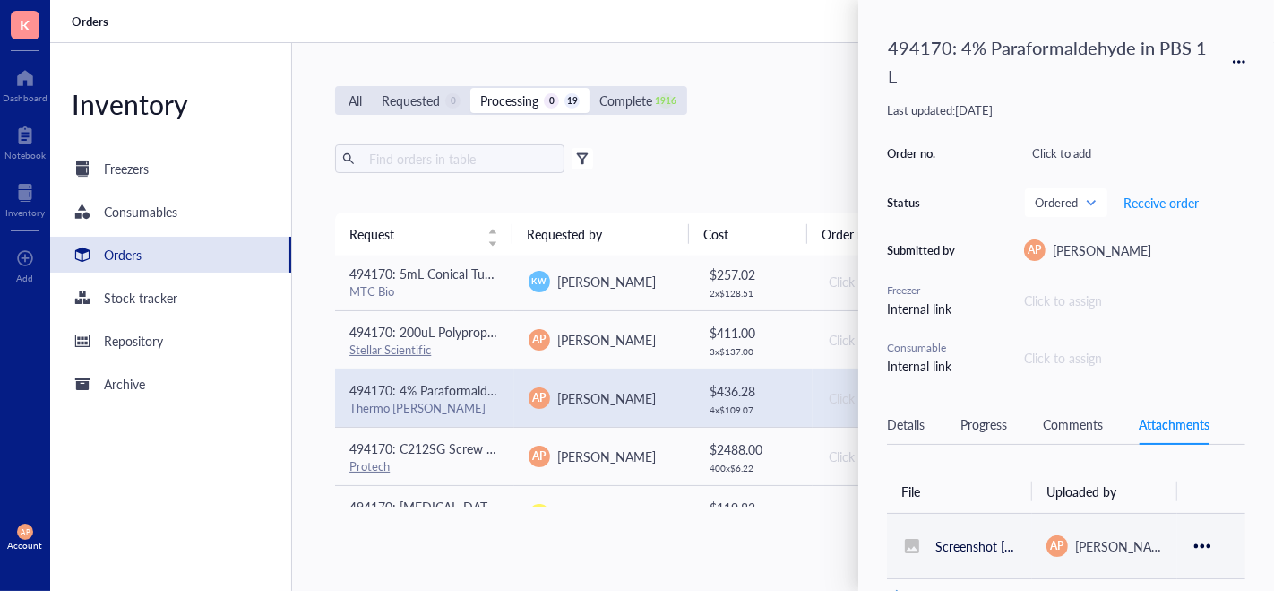
scroll to position [9, 0]
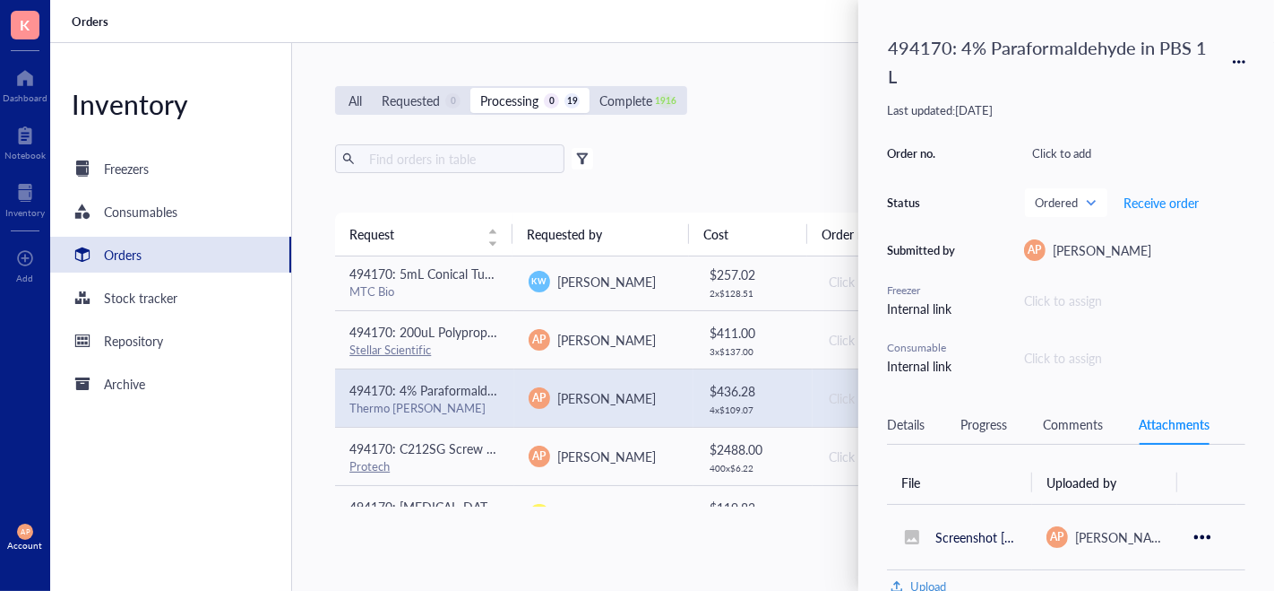
click at [1065, 419] on div "Comments" at bounding box center [1073, 424] width 60 height 20
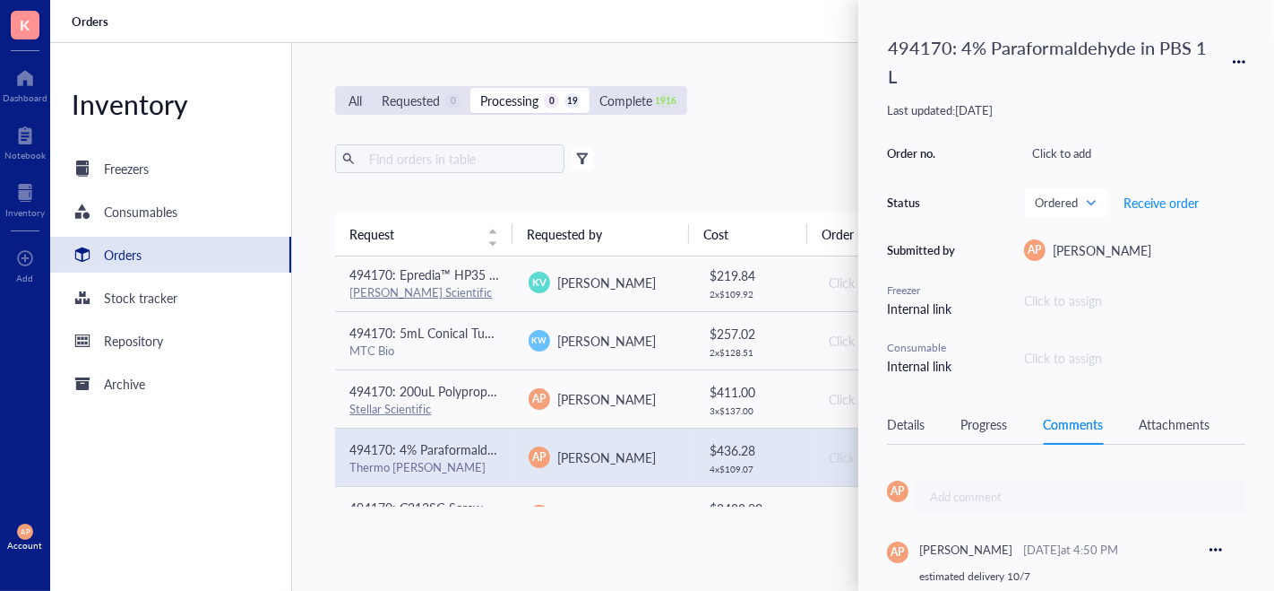
scroll to position [23, 0]
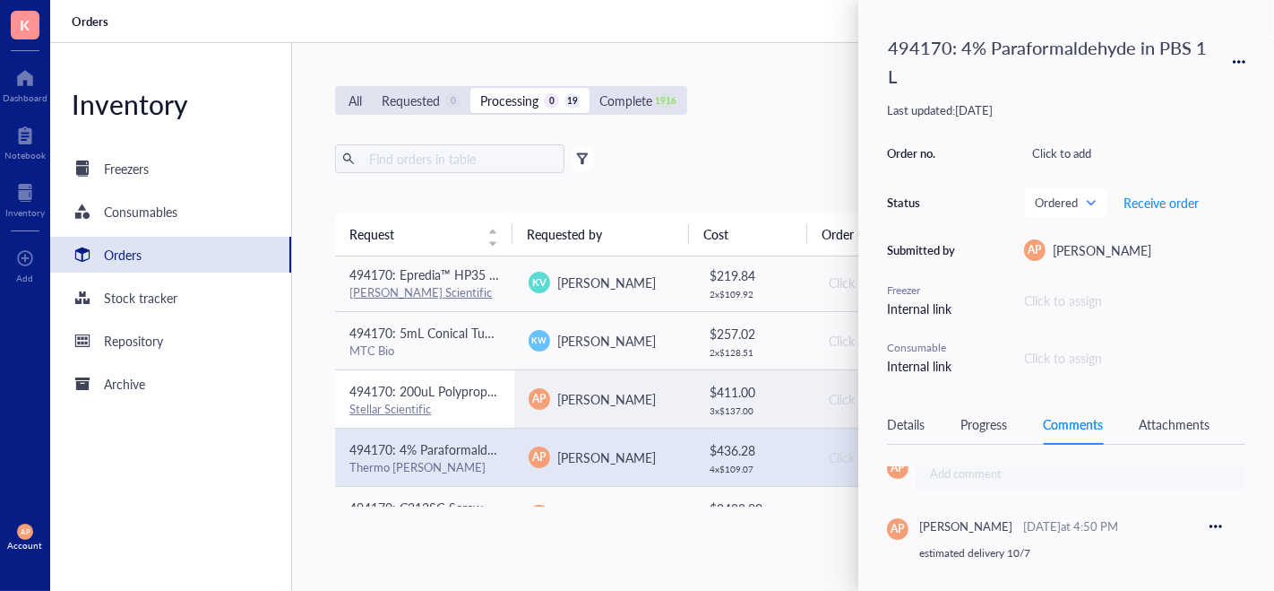
click at [488, 397] on div "494170: 200uL Polypropylene Gel Loading Tips For Universal Pipettes, RNase and …" at bounding box center [425, 391] width 151 height 20
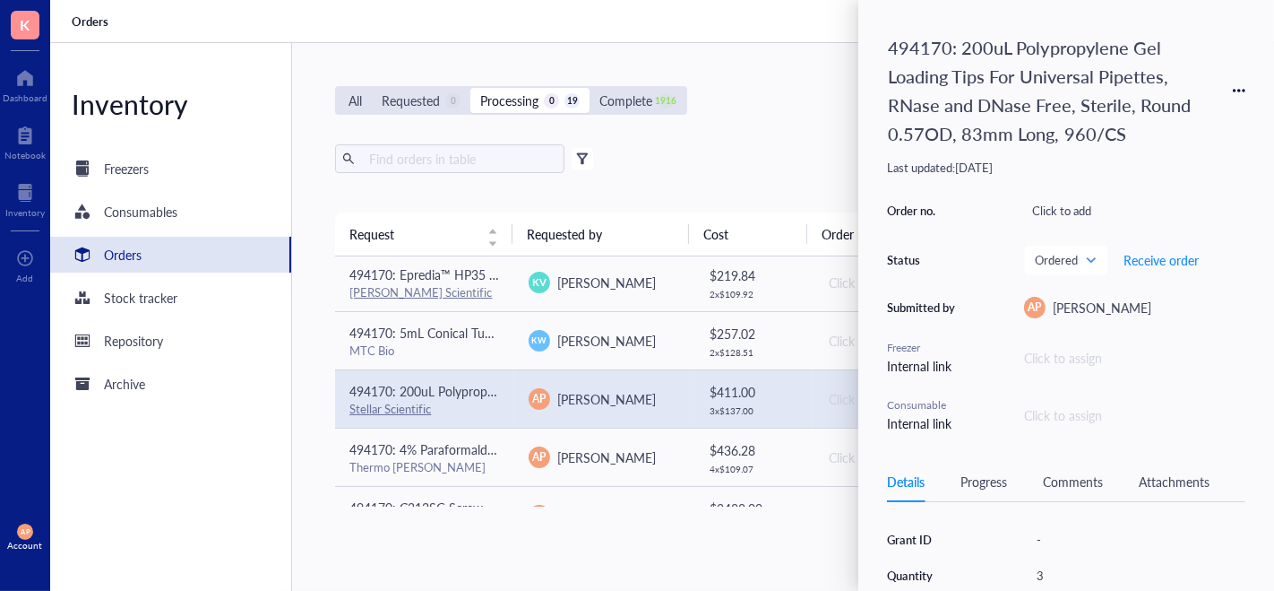
click at [1175, 487] on div "Attachments" at bounding box center [1174, 481] width 71 height 20
click at [1056, 471] on div "Comments" at bounding box center [1073, 481] width 60 height 20
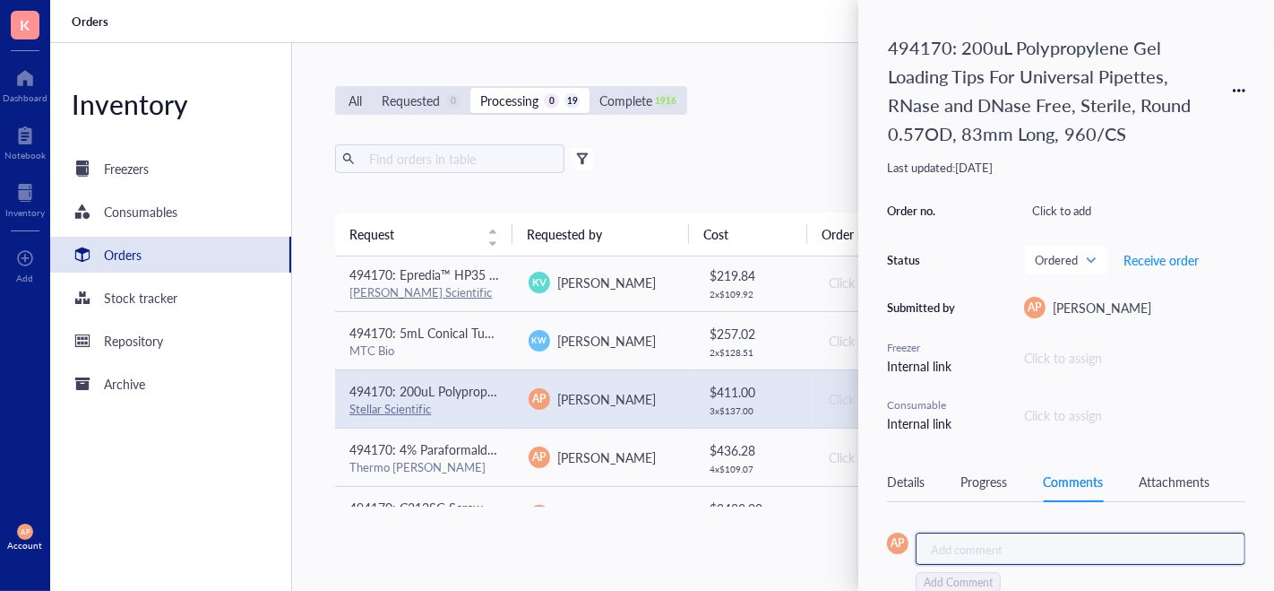
click at [1005, 551] on div "Add comment ﻿ Add Comment" at bounding box center [1081, 562] width 330 height 61
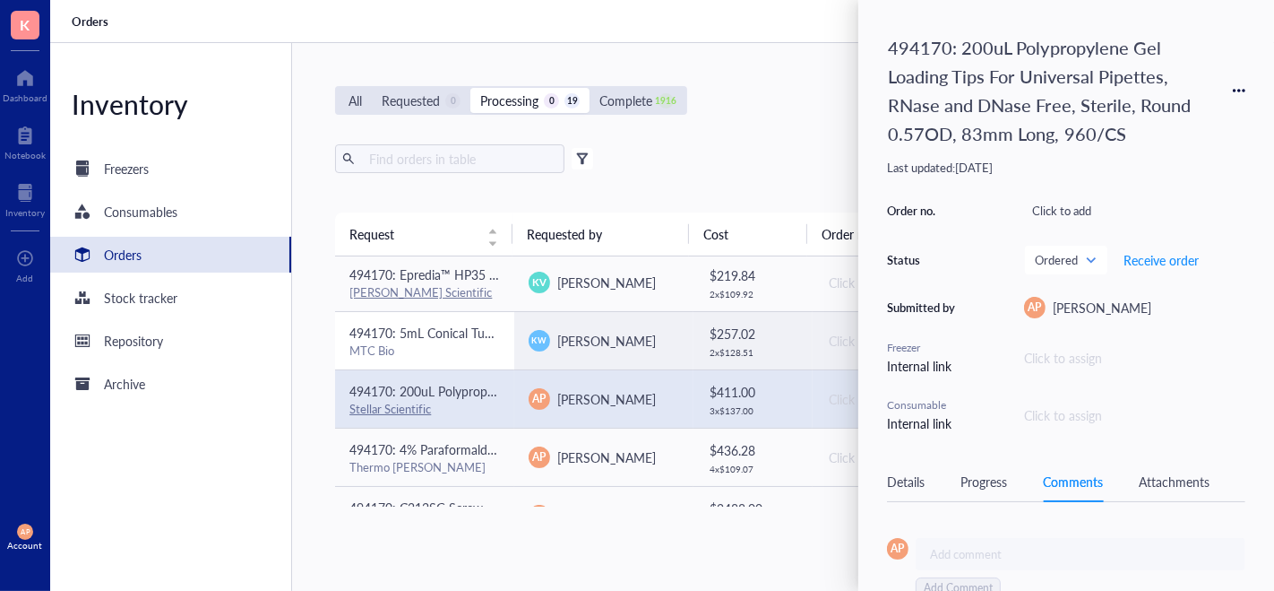
click at [427, 360] on td "494170: 5mL Conical Tubes 500/CS MTC Bio" at bounding box center [424, 340] width 179 height 58
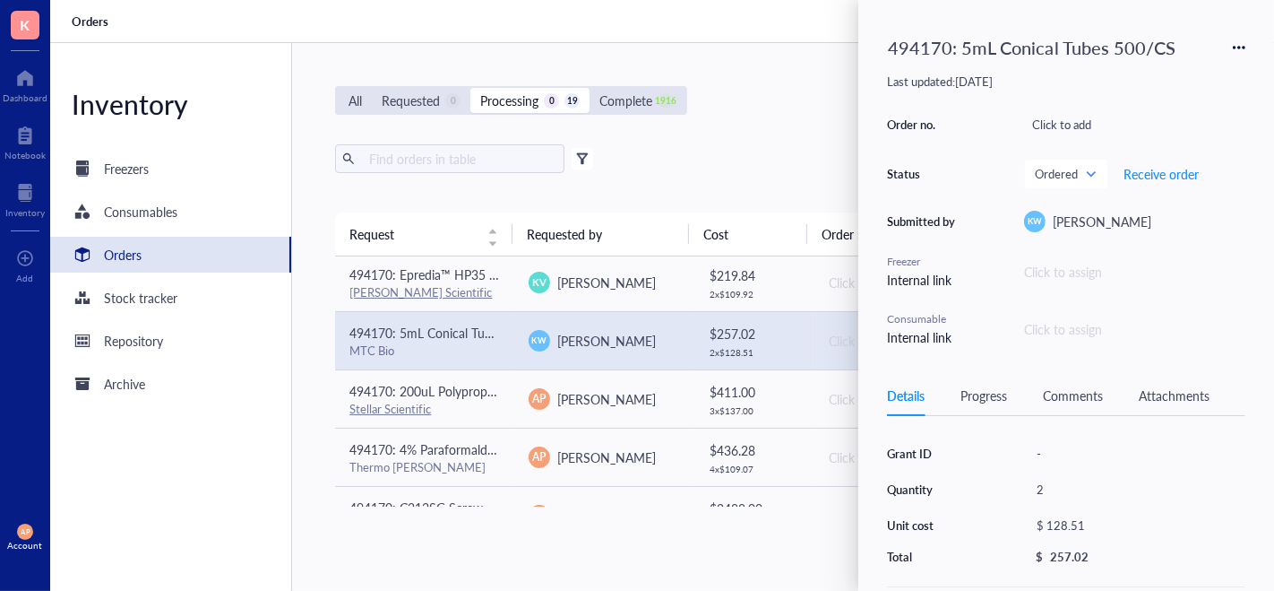
click at [1096, 393] on div "Comments" at bounding box center [1073, 395] width 60 height 20
click at [1179, 397] on div "Attachments" at bounding box center [1174, 395] width 71 height 20
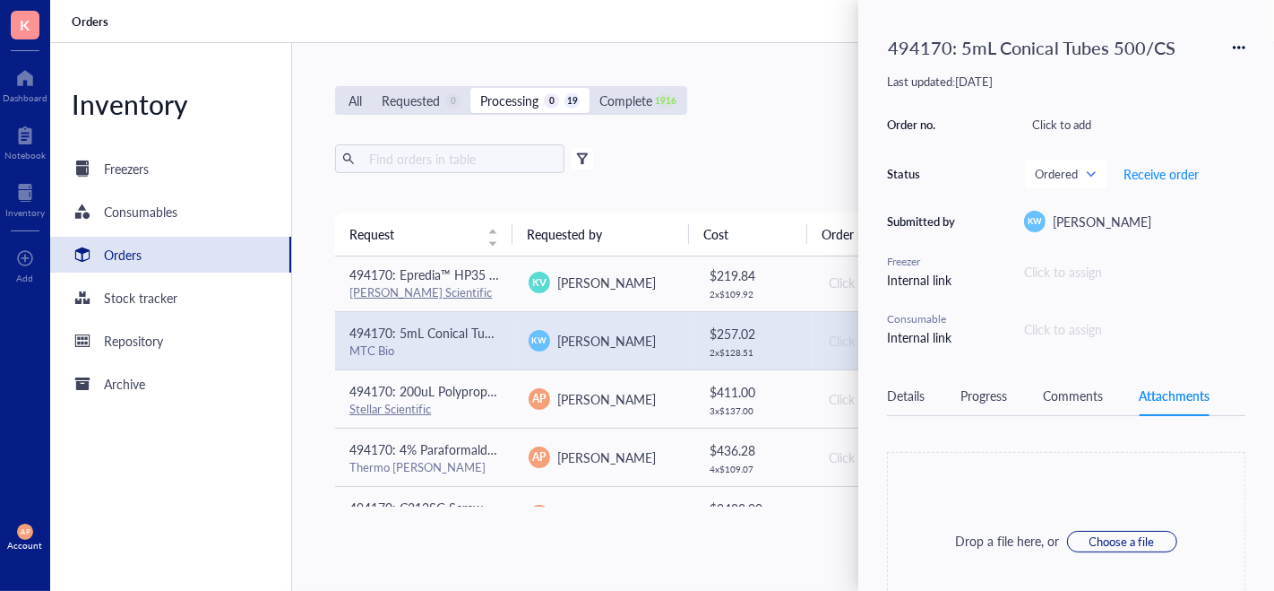
click at [1075, 401] on div "Comments" at bounding box center [1073, 395] width 60 height 20
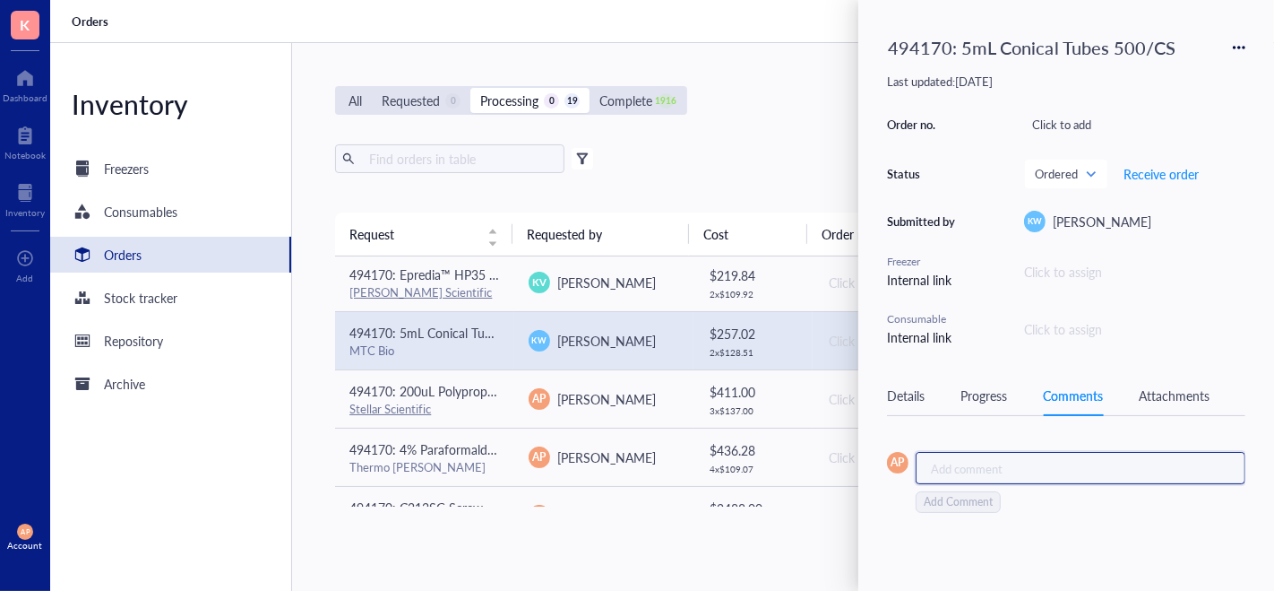
click at [998, 472] on div "Add comment ﻿" at bounding box center [1073, 468] width 285 height 16
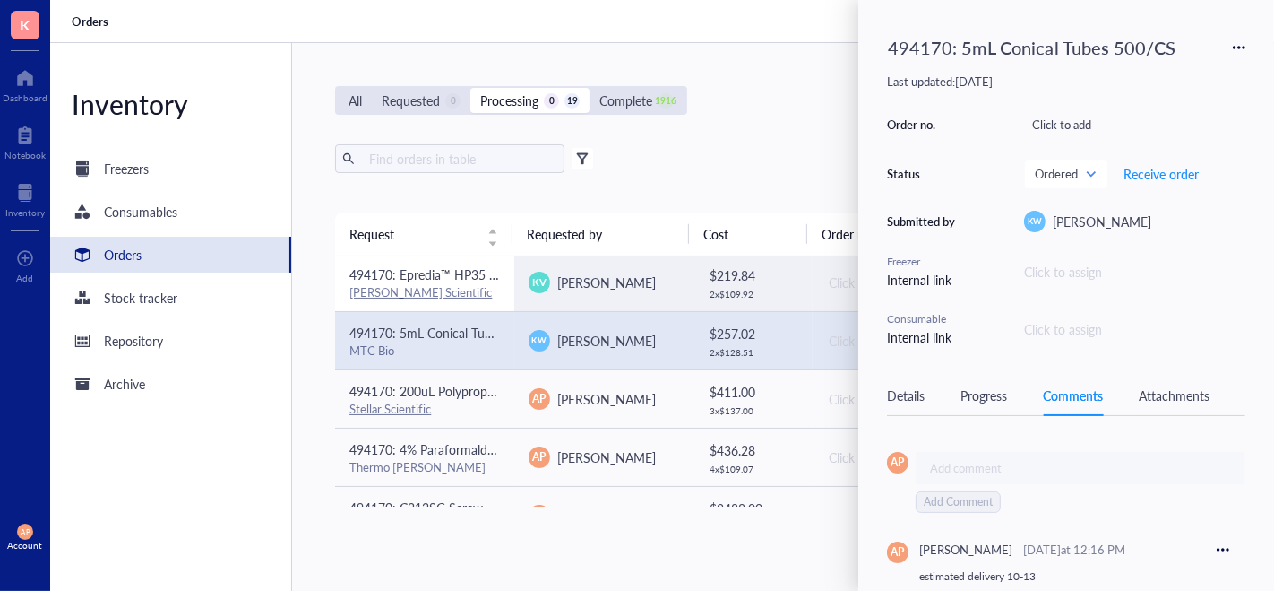
click at [499, 290] on td "494170: Epredia™ HP35 Disposable Microtome Blades [PERSON_NAME] Scientific" at bounding box center [424, 282] width 179 height 58
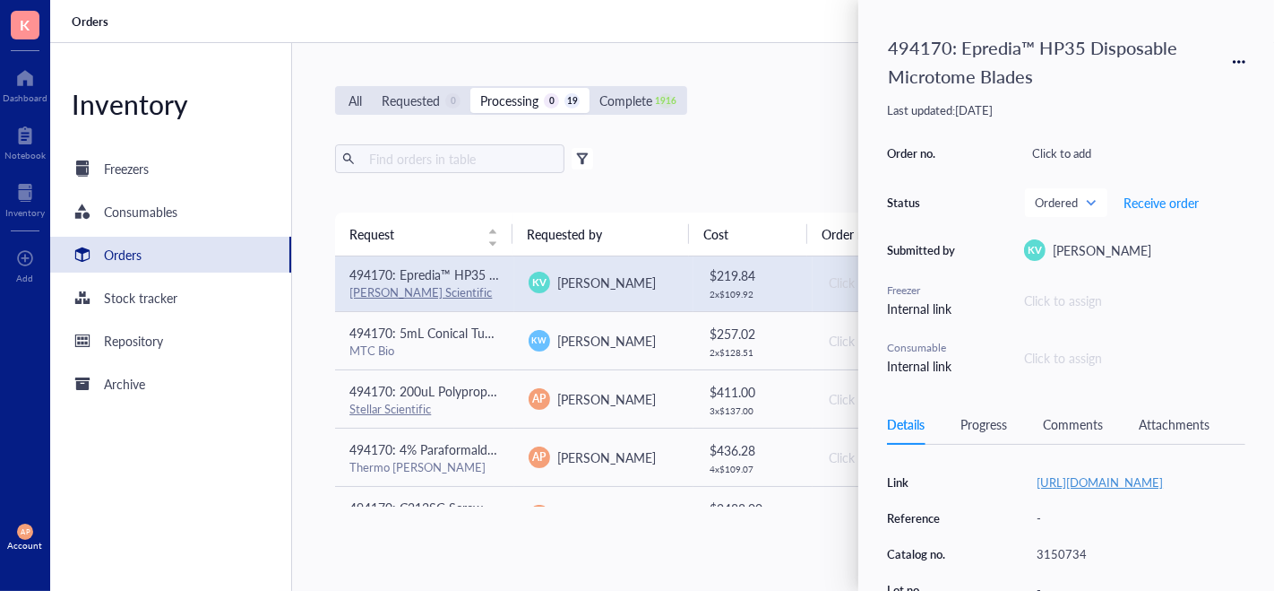
scroll to position [205, 0]
click at [1071, 419] on div "Comments" at bounding box center [1073, 424] width 60 height 20
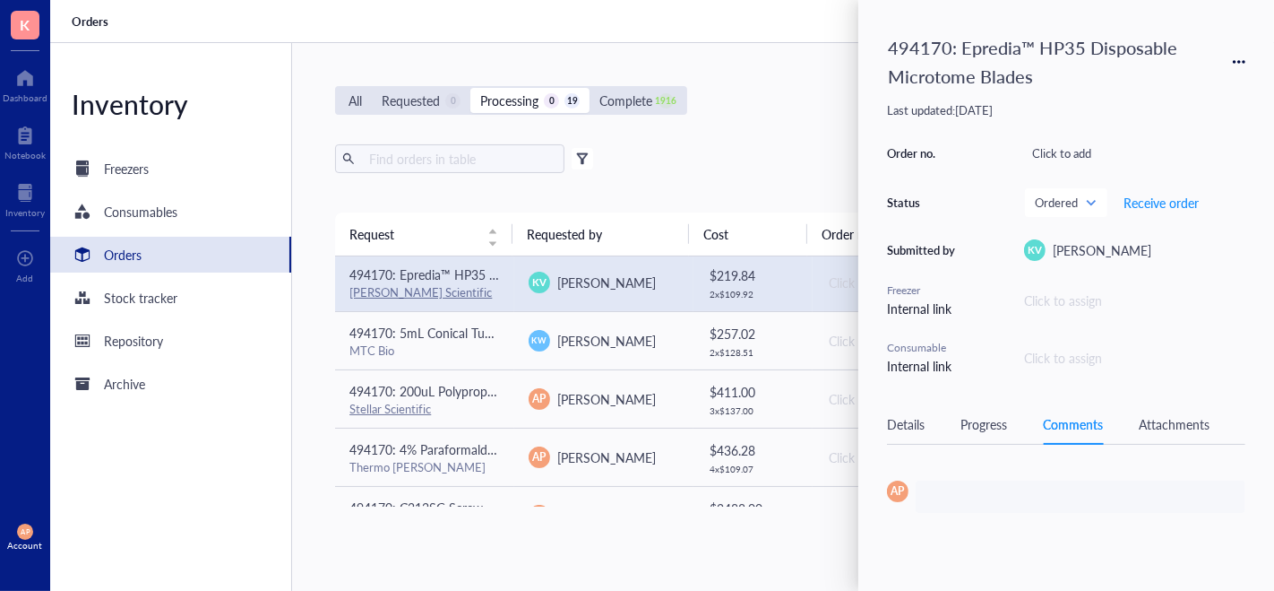
scroll to position [0, 0]
click at [1169, 434] on div "Details Progress Comments Attachments" at bounding box center [1066, 424] width 358 height 40
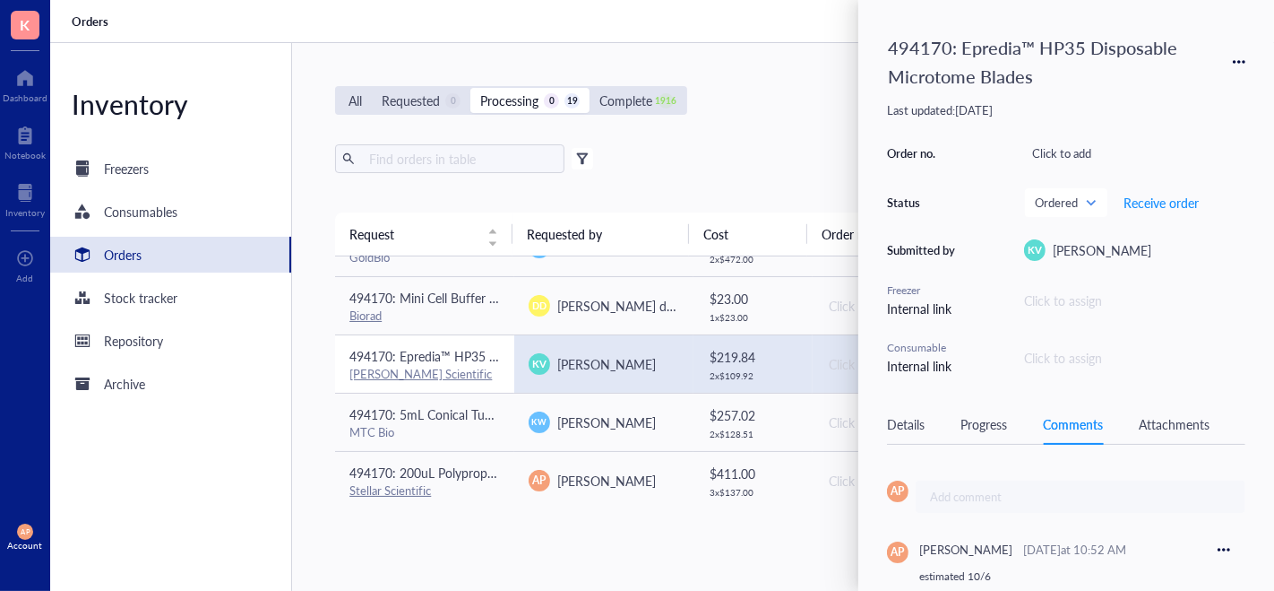
scroll to position [174, 0]
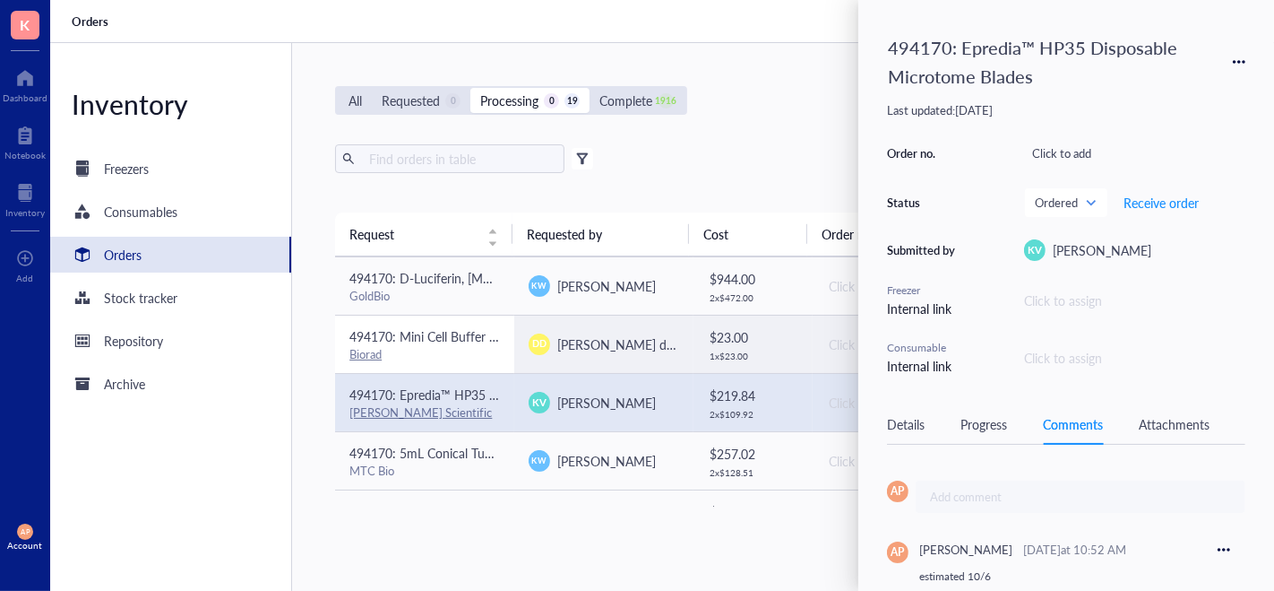
click at [464, 366] on td "494170: Mini Cell Buffer Dams #[PHONE_NUMBER] Biorad" at bounding box center [424, 344] width 179 height 58
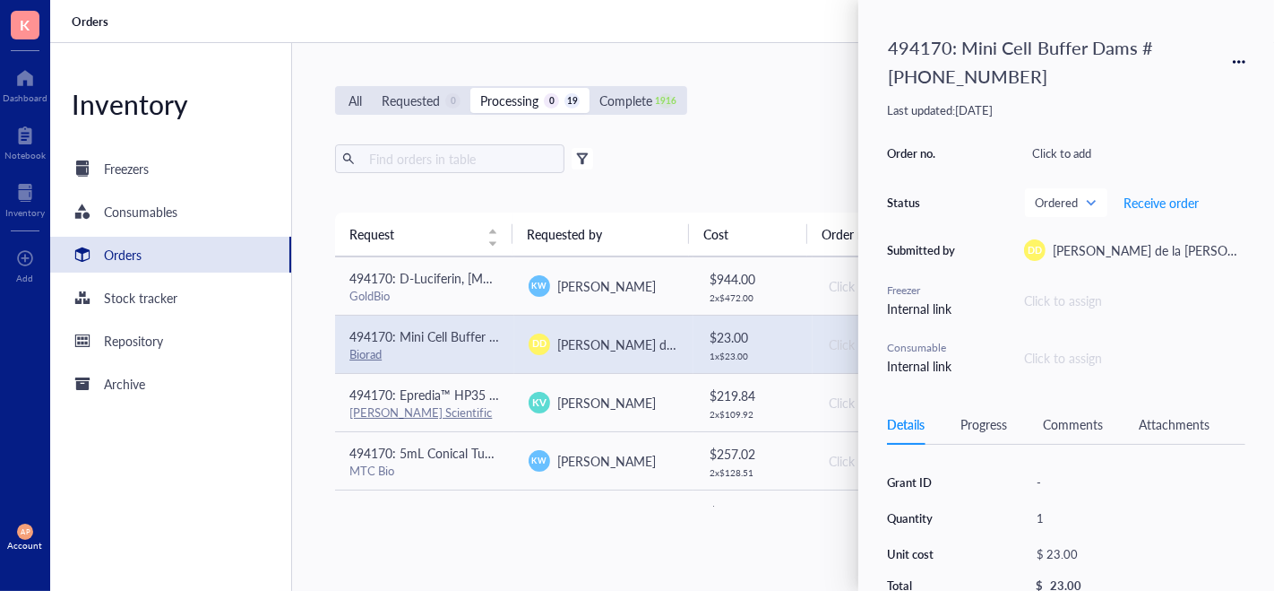
click at [1096, 423] on div "Comments" at bounding box center [1073, 424] width 60 height 20
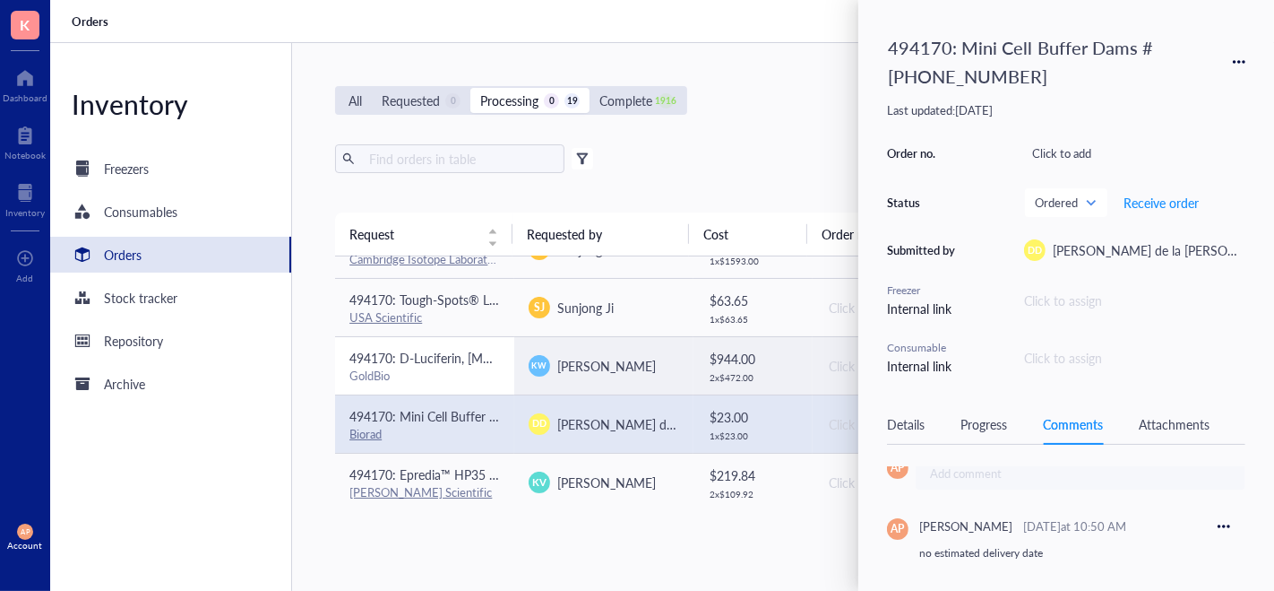
scroll to position [88, 0]
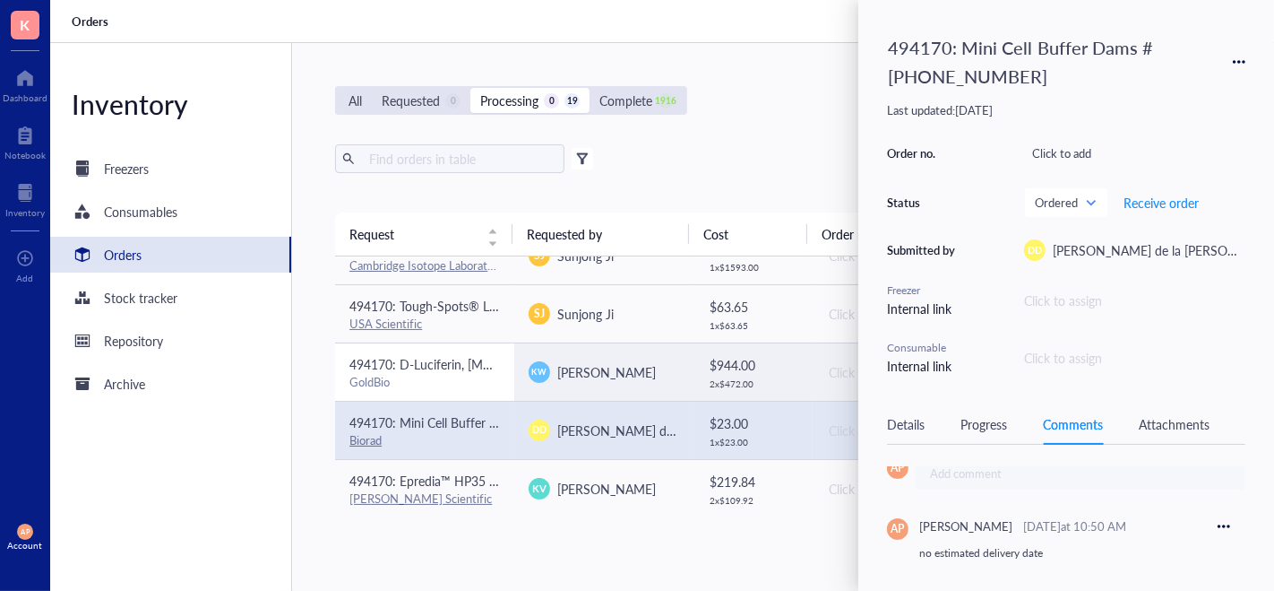
click at [486, 379] on div "GoldBio" at bounding box center [425, 382] width 151 height 16
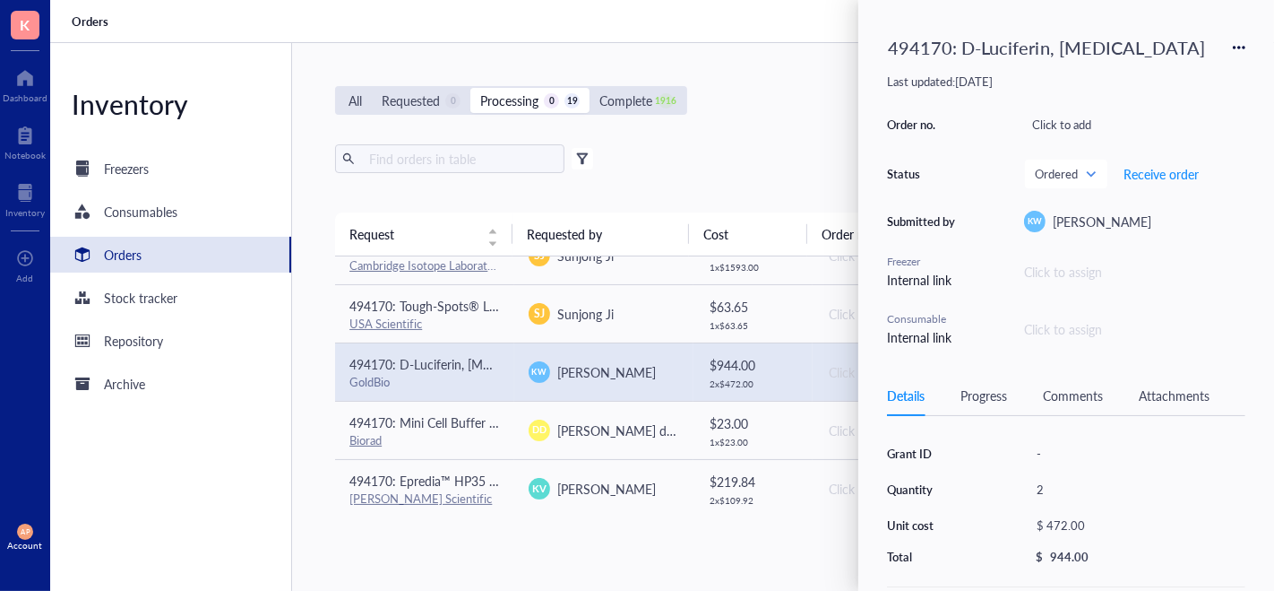
click at [1082, 395] on div "Comments" at bounding box center [1073, 395] width 60 height 20
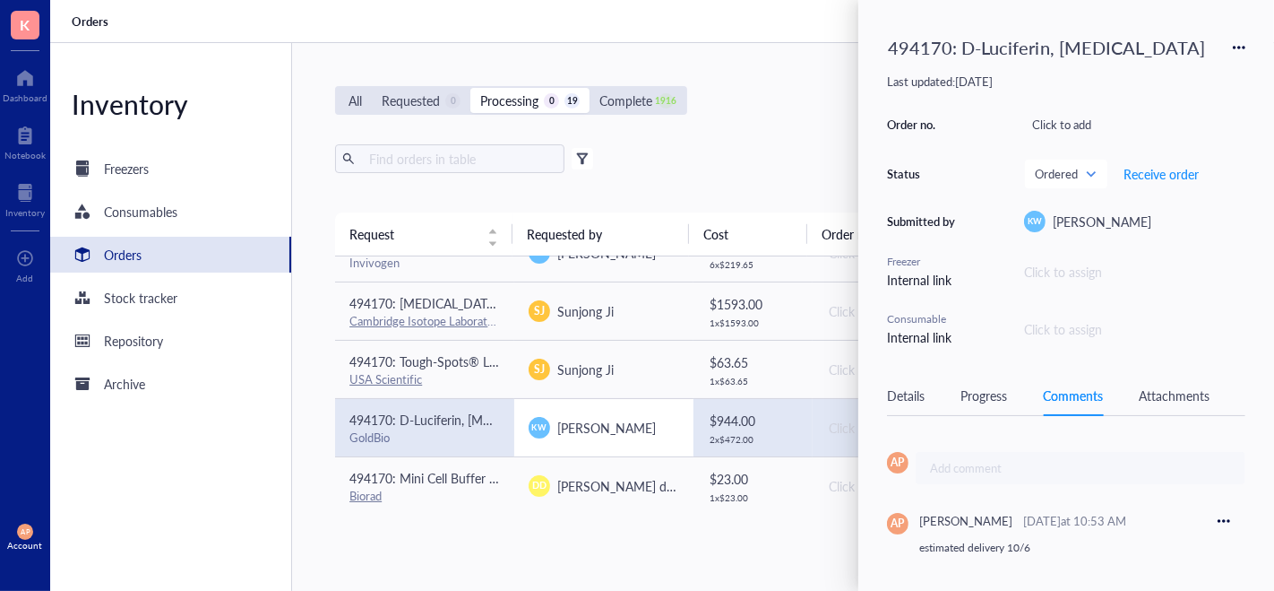
scroll to position [0, 0]
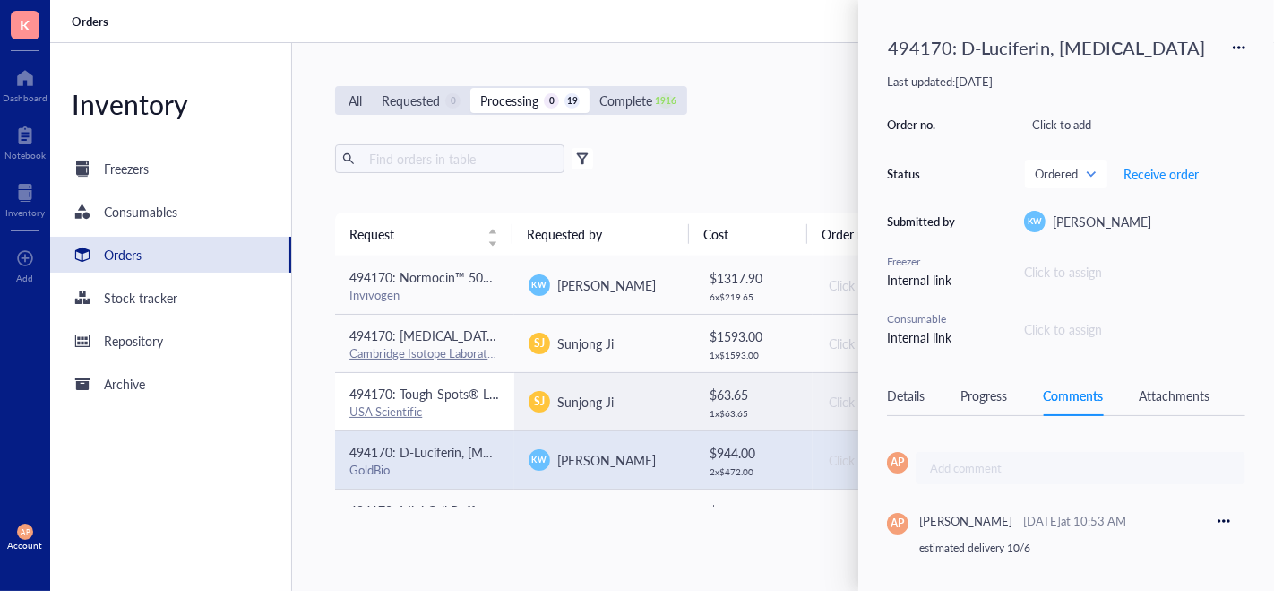
click at [470, 399] on span "494170: Tough-Spots® Labels on Sheets (1/2" Diameter / Assorted)" at bounding box center [538, 393] width 377 height 18
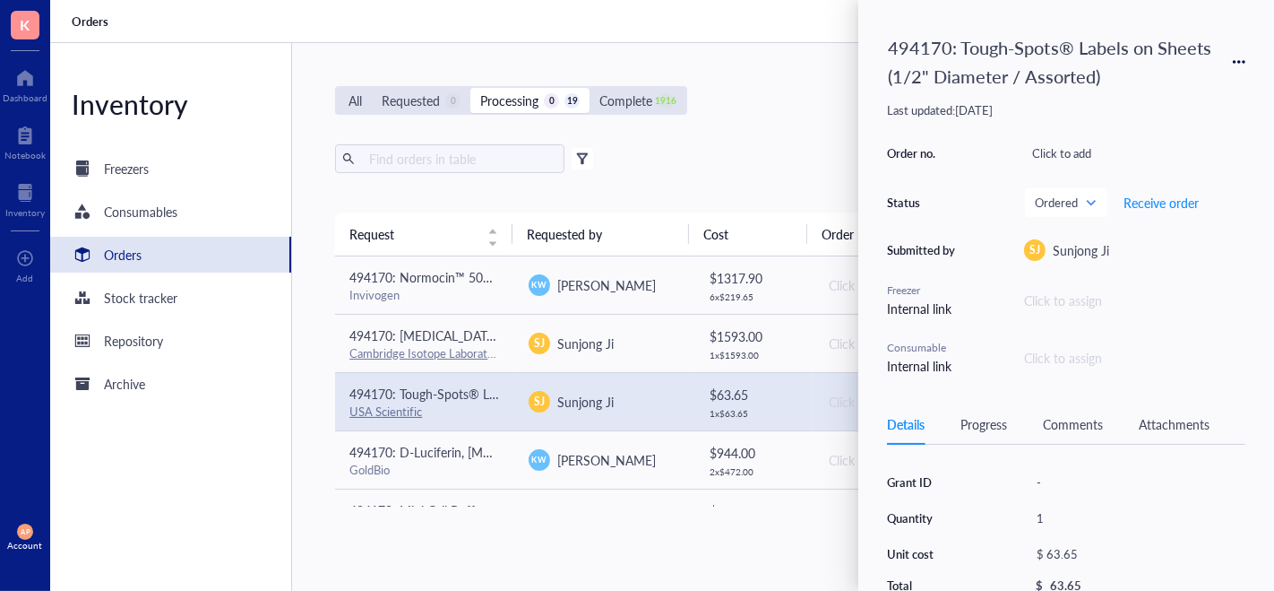
click at [1080, 421] on div "Comments" at bounding box center [1073, 424] width 60 height 20
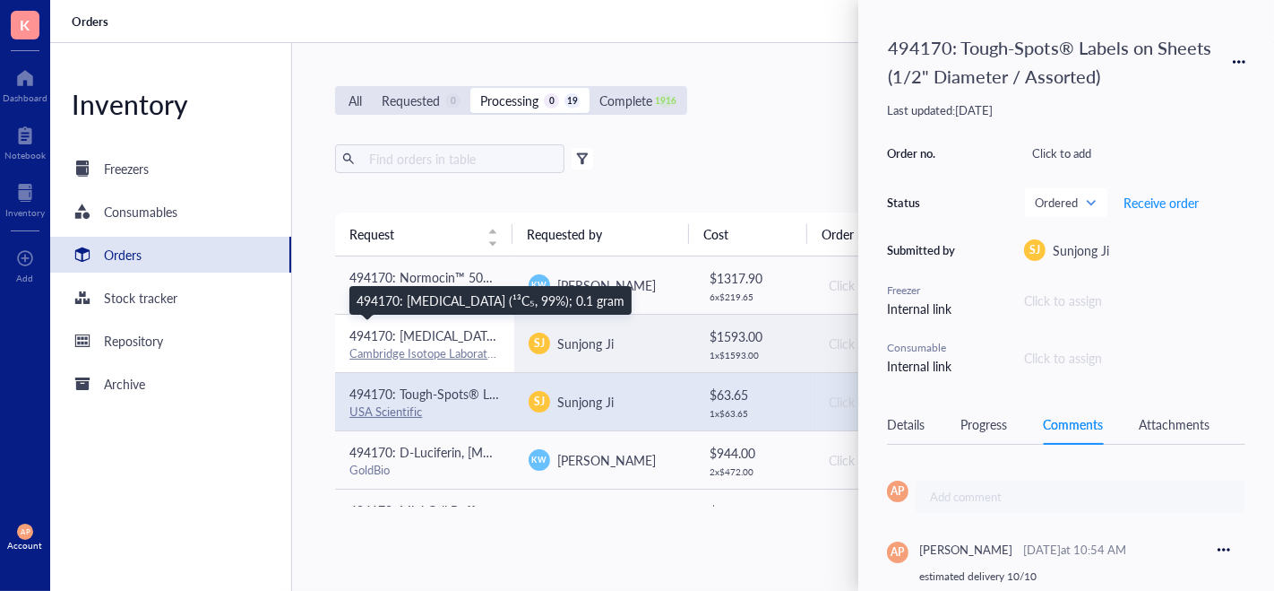
click at [490, 332] on span "494170: [MEDICAL_DATA] (¹³C₅, 99%); 0.1 gram" at bounding box center [484, 335] width 268 height 18
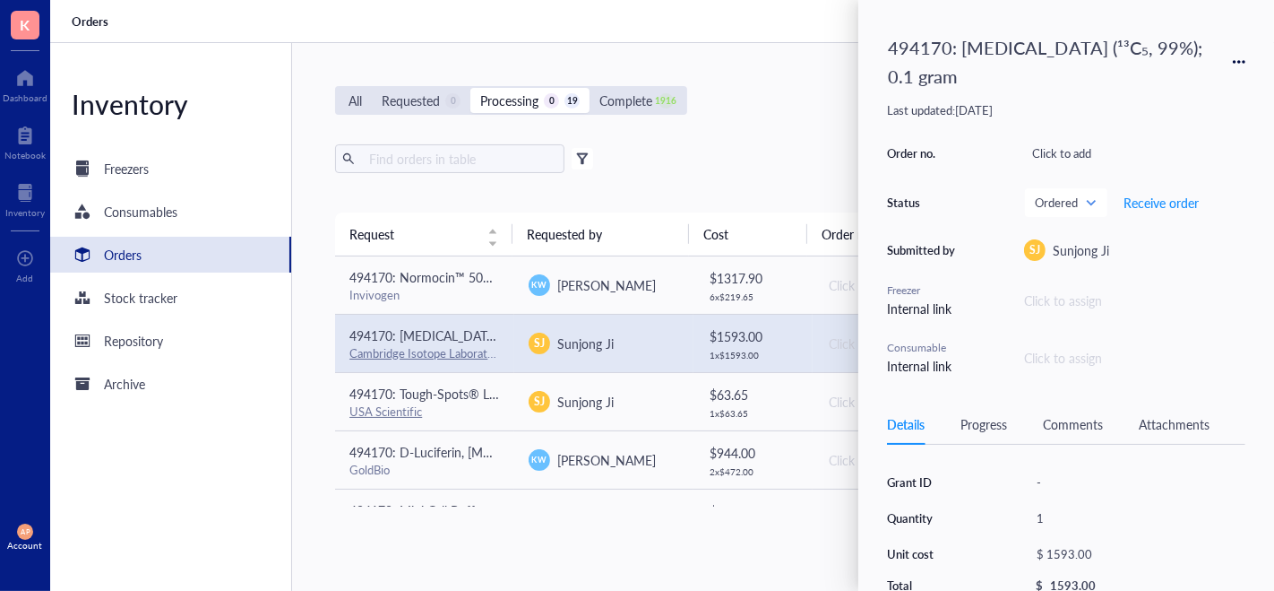
click at [1069, 429] on div "Comments" at bounding box center [1073, 424] width 60 height 20
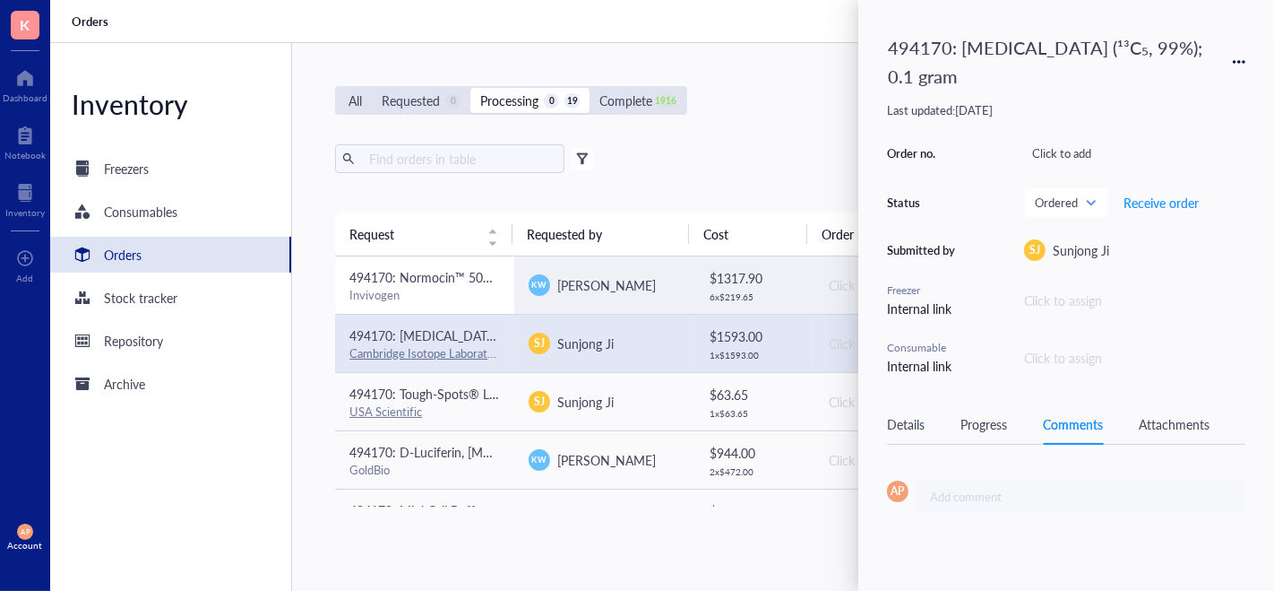
click at [488, 298] on div "Invivogen" at bounding box center [425, 295] width 151 height 16
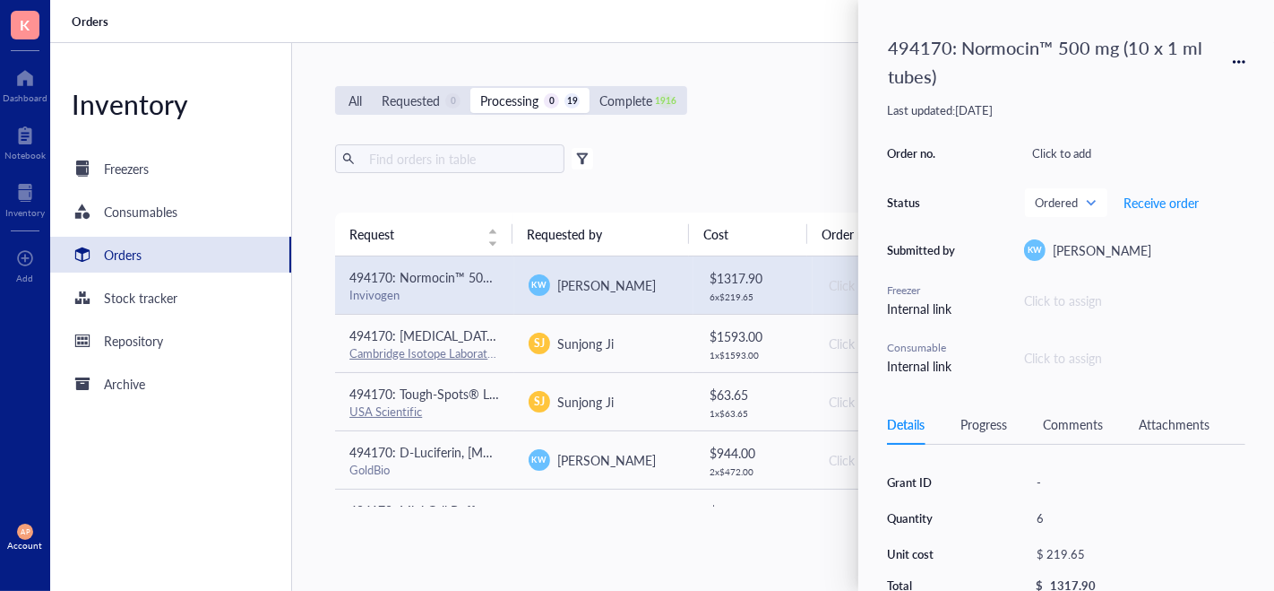
click at [1078, 422] on div "Comments" at bounding box center [1073, 424] width 60 height 20
click at [517, 563] on div "All Requested 0 Processing 0 19 Complete 1916 New order Export Open archive Fil…" at bounding box center [782, 317] width 981 height 548
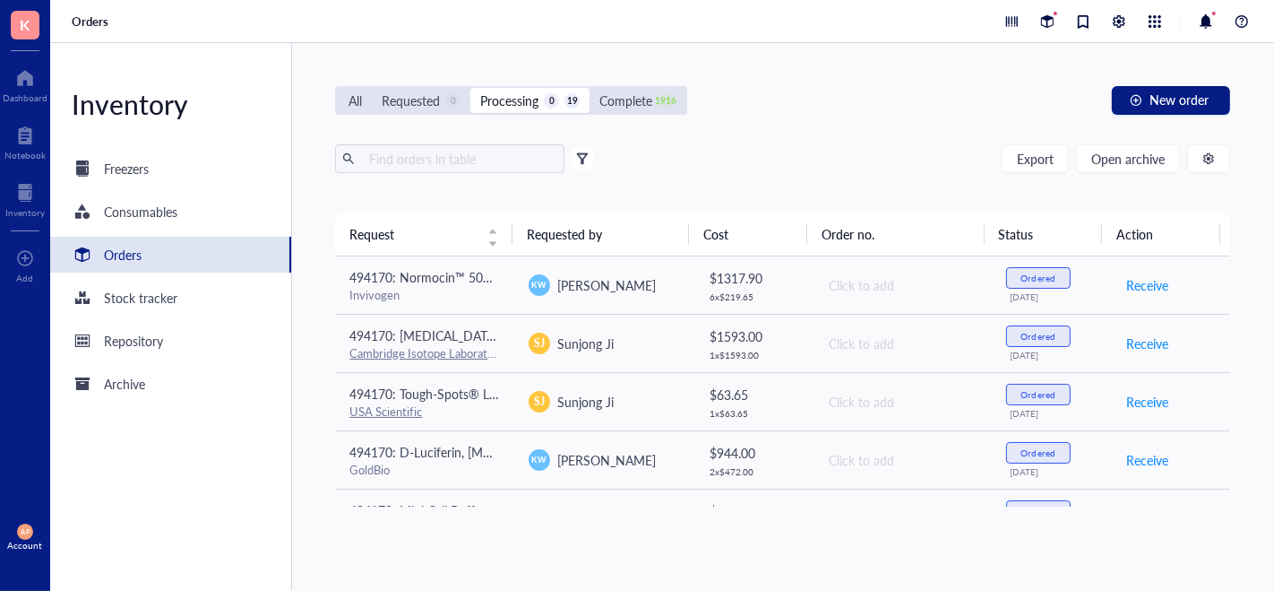
click at [681, 565] on div "All Requested 0 Processing 0 19 Complete 1916 New order Export Open archive Fil…" at bounding box center [782, 317] width 981 height 548
